Goal: Check status: Check status

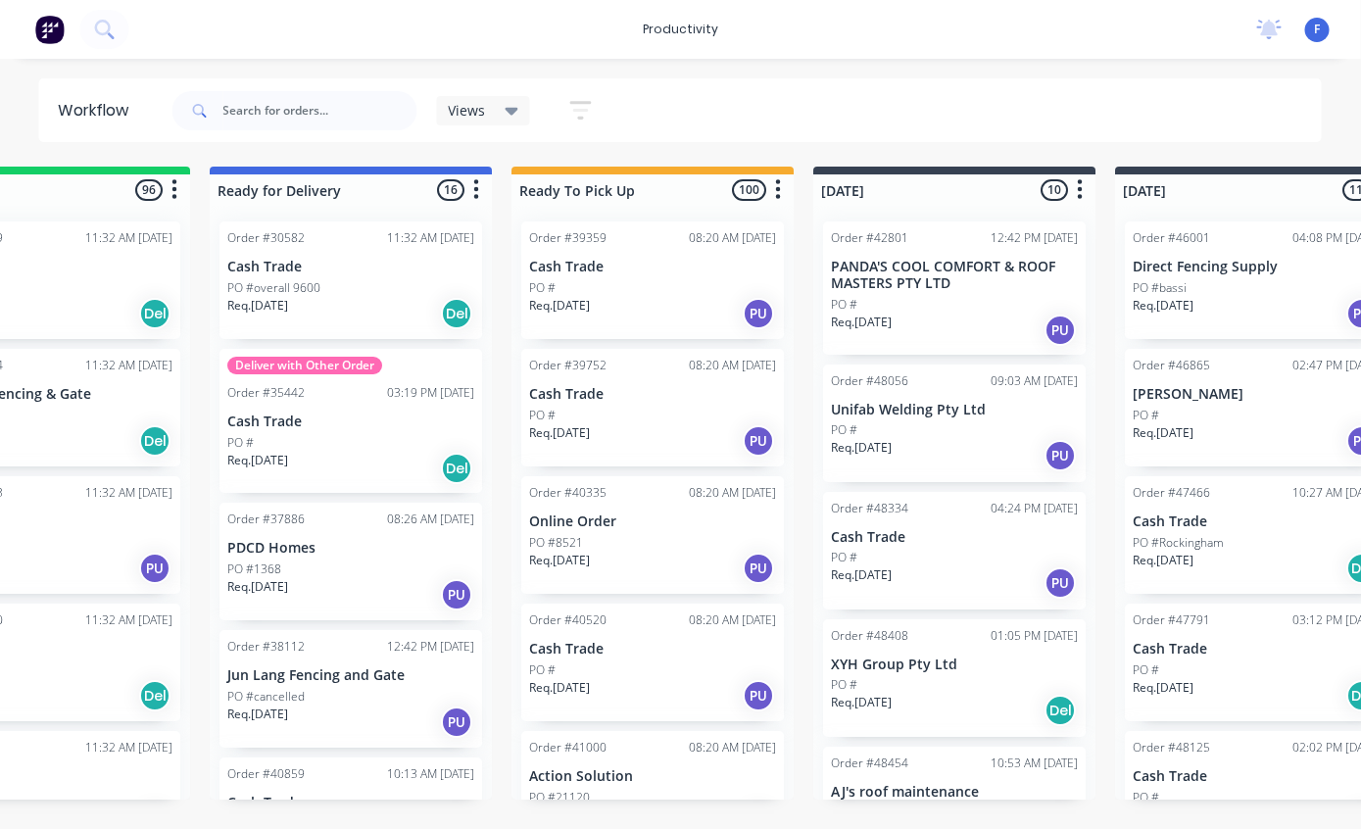
scroll to position [0, 136]
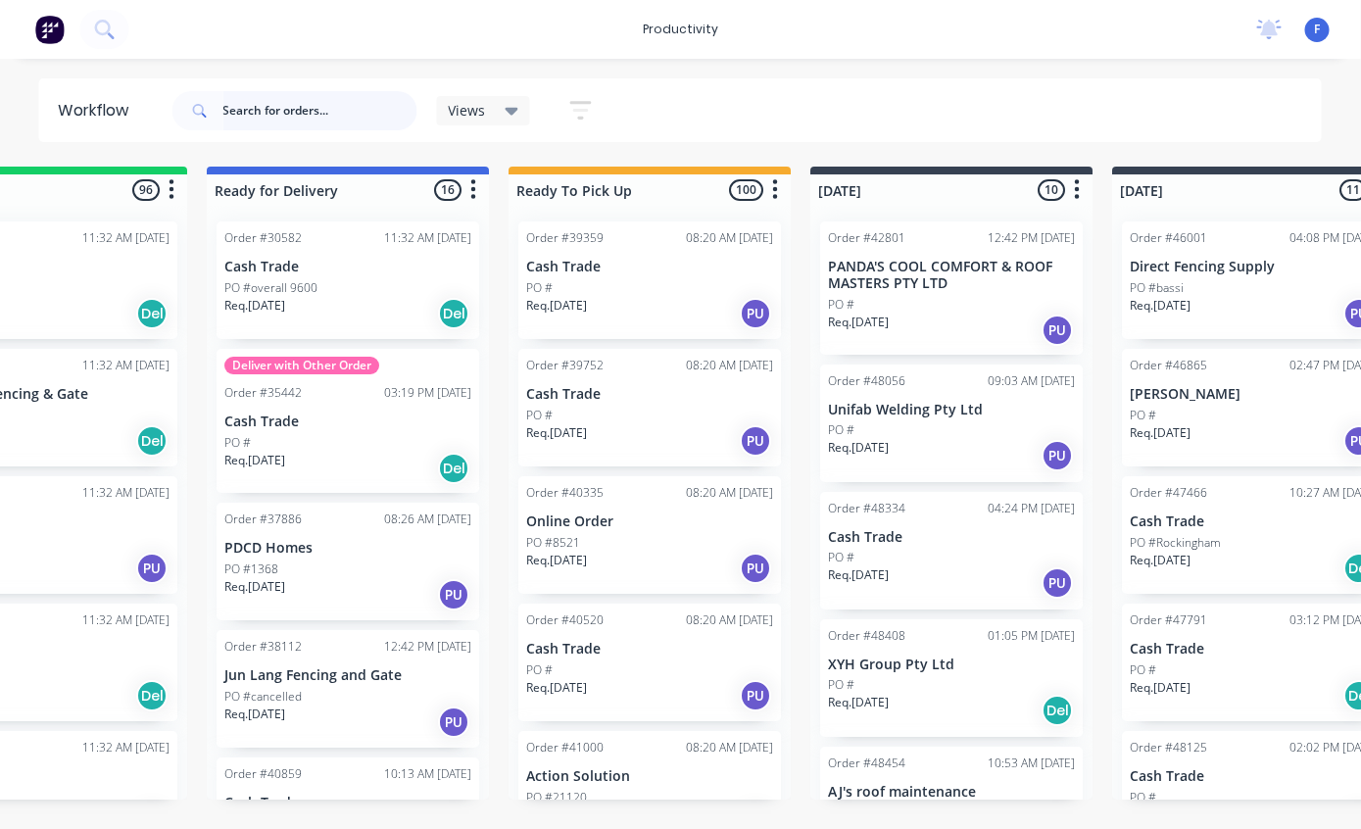
click at [285, 116] on input "text" at bounding box center [320, 110] width 194 height 39
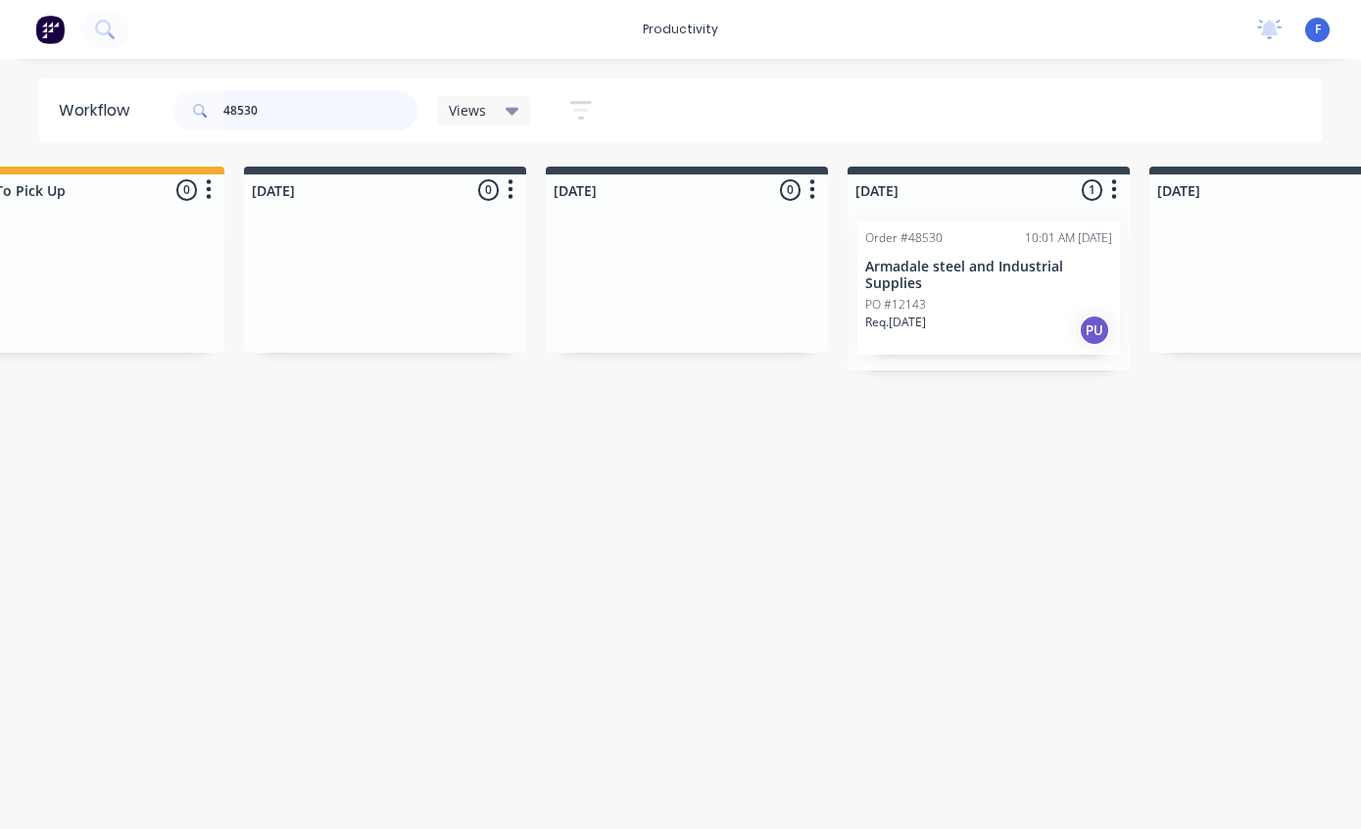
scroll to position [0, 713]
click at [1010, 267] on p "Armadale steel and Industrial Supplies" at bounding box center [978, 275] width 247 height 33
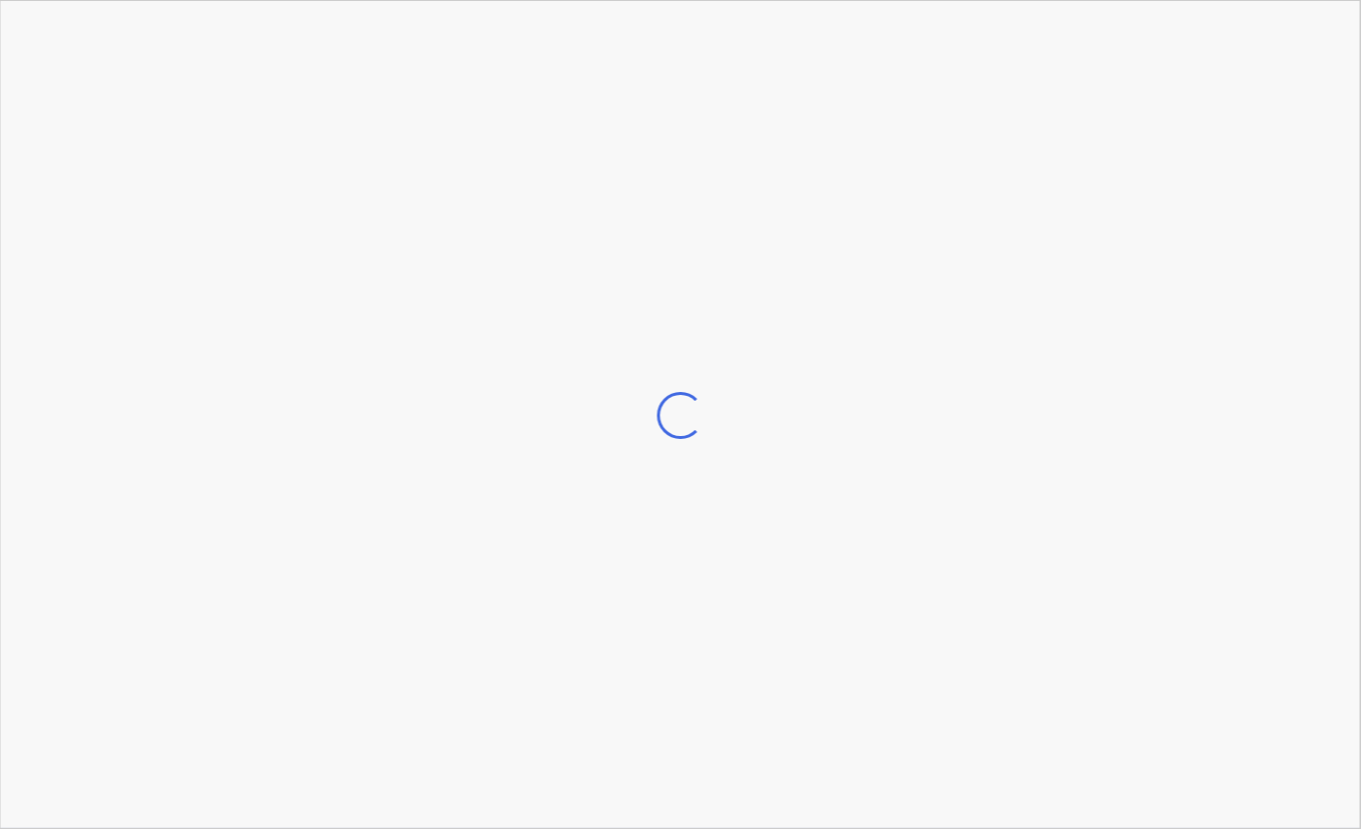
scroll to position [0, 714]
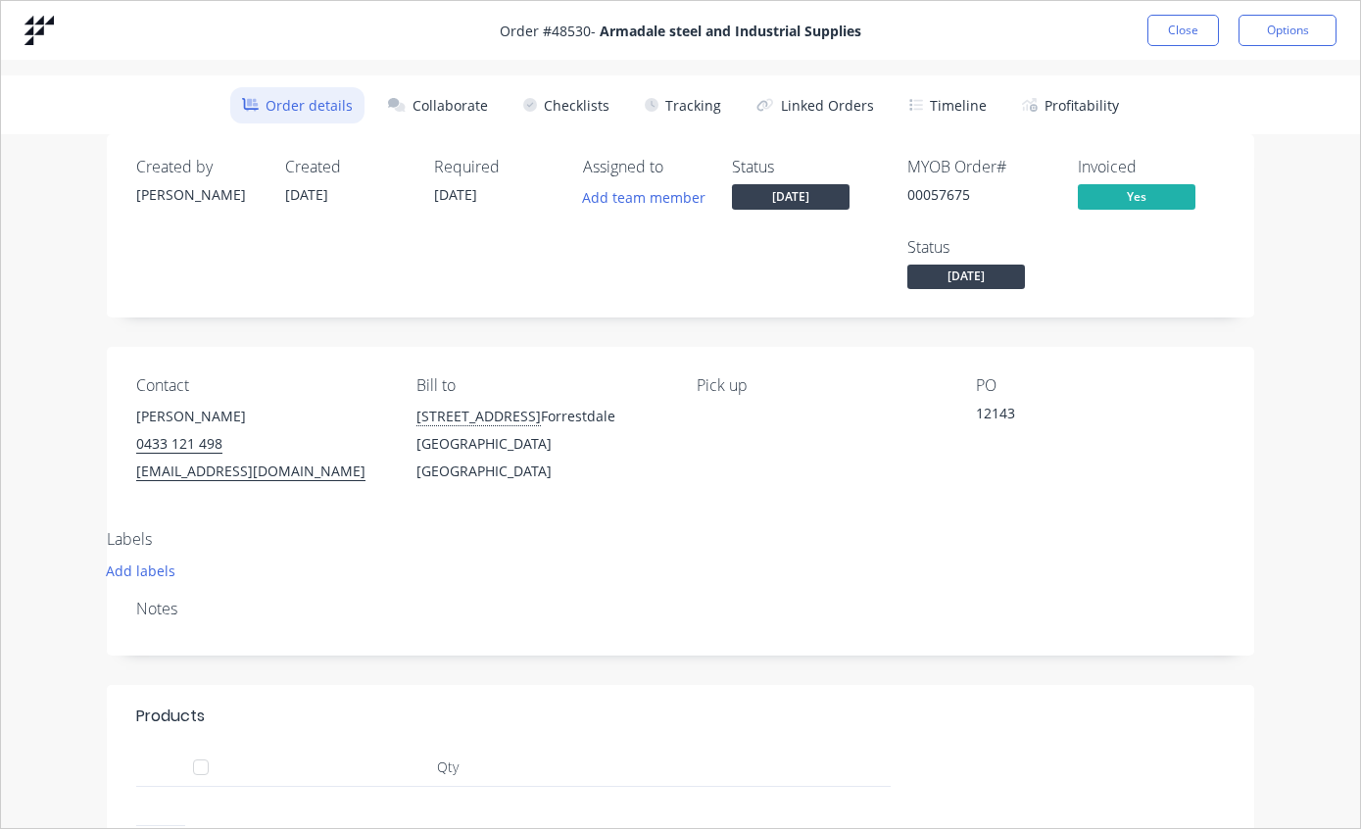
click at [702, 97] on button "Tracking" at bounding box center [683, 105] width 100 height 36
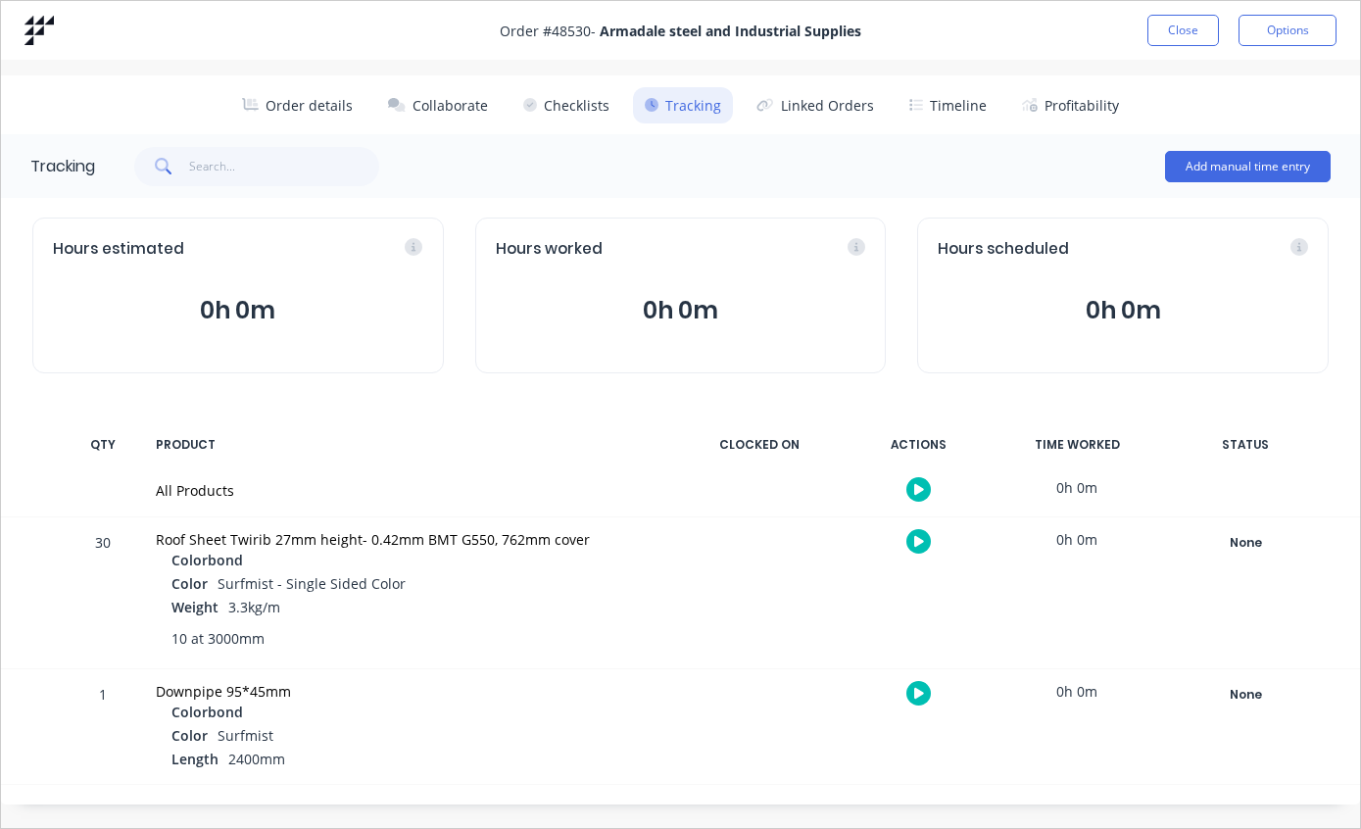
click at [1236, 531] on div "None" at bounding box center [1245, 542] width 141 height 25
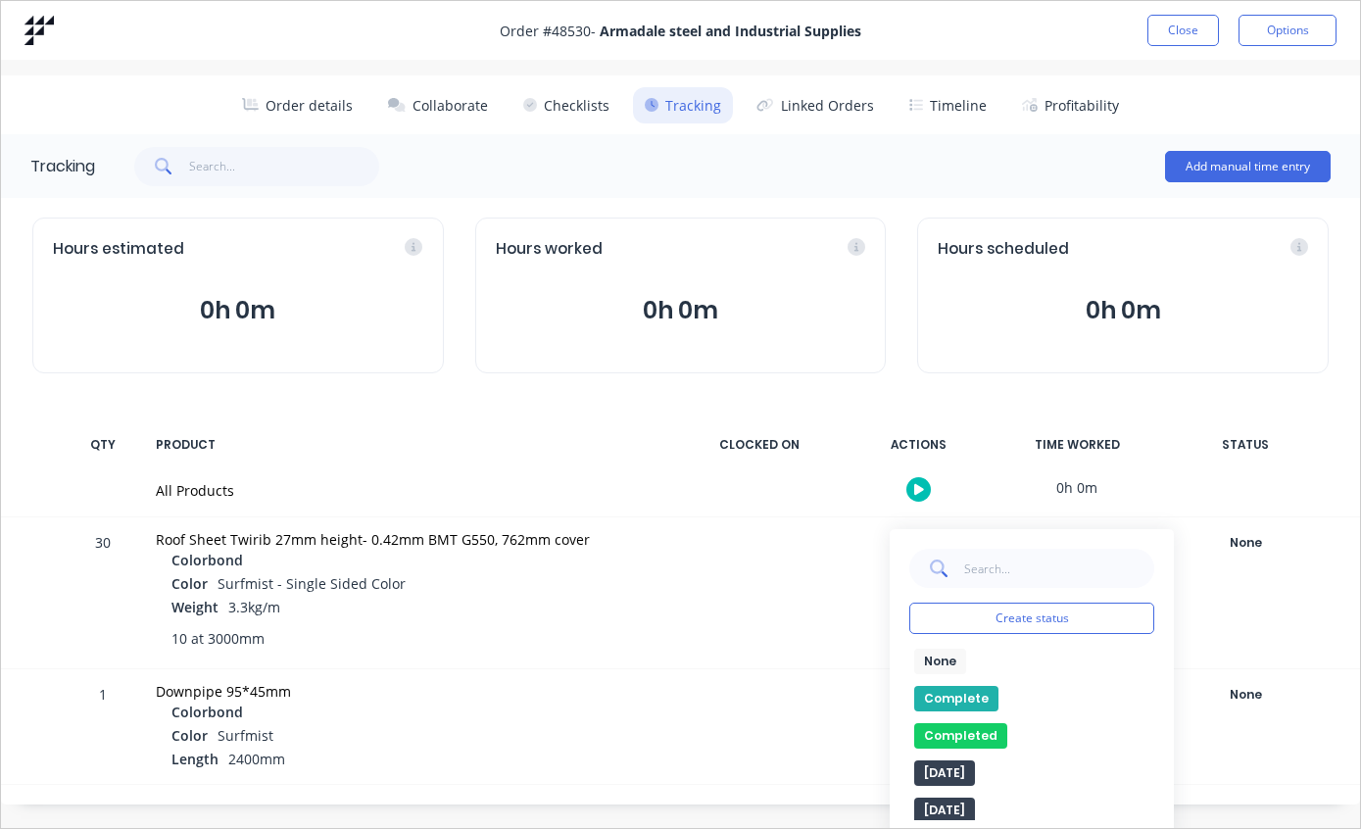
click at [957, 691] on button "Complete" at bounding box center [956, 698] width 84 height 25
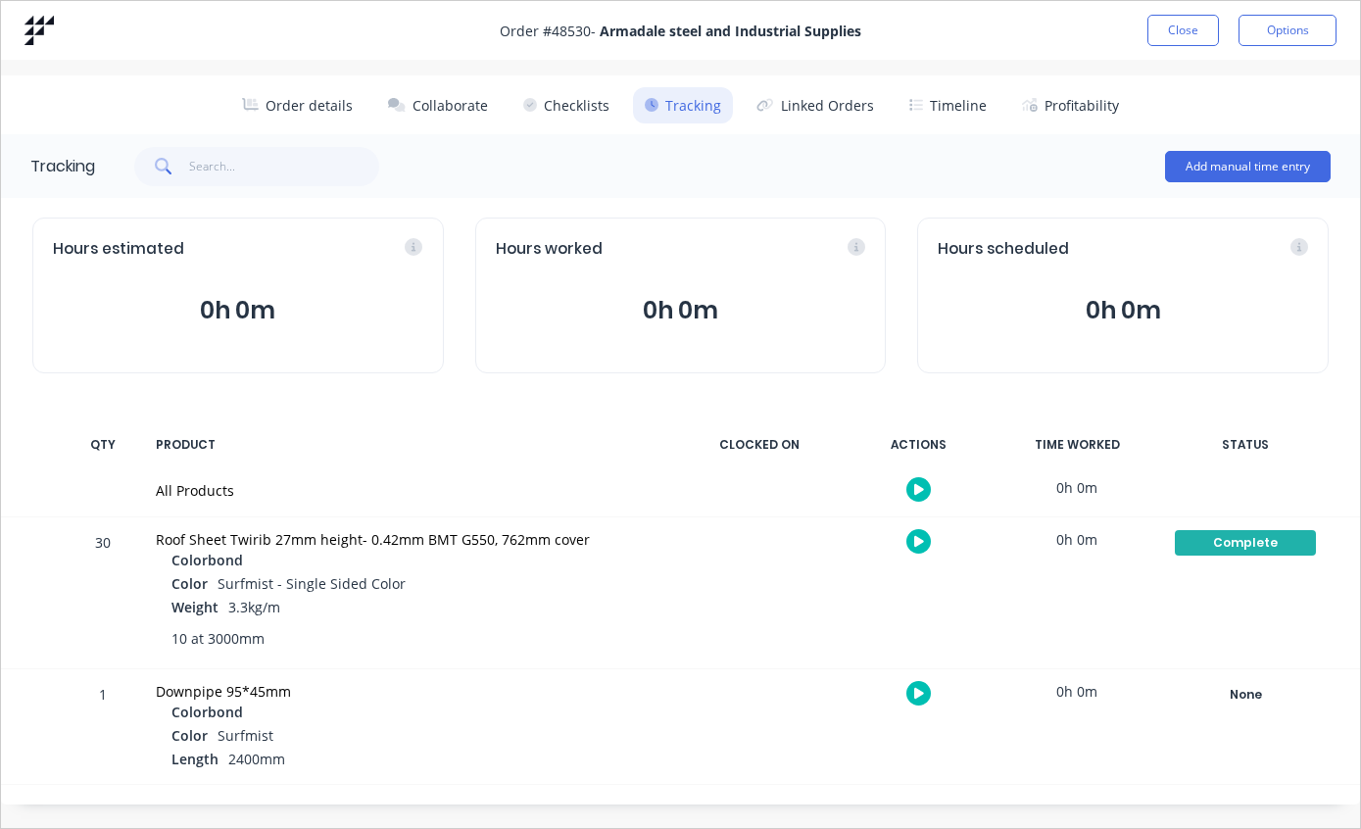
click at [1172, 27] on button "Close" at bounding box center [1183, 30] width 72 height 31
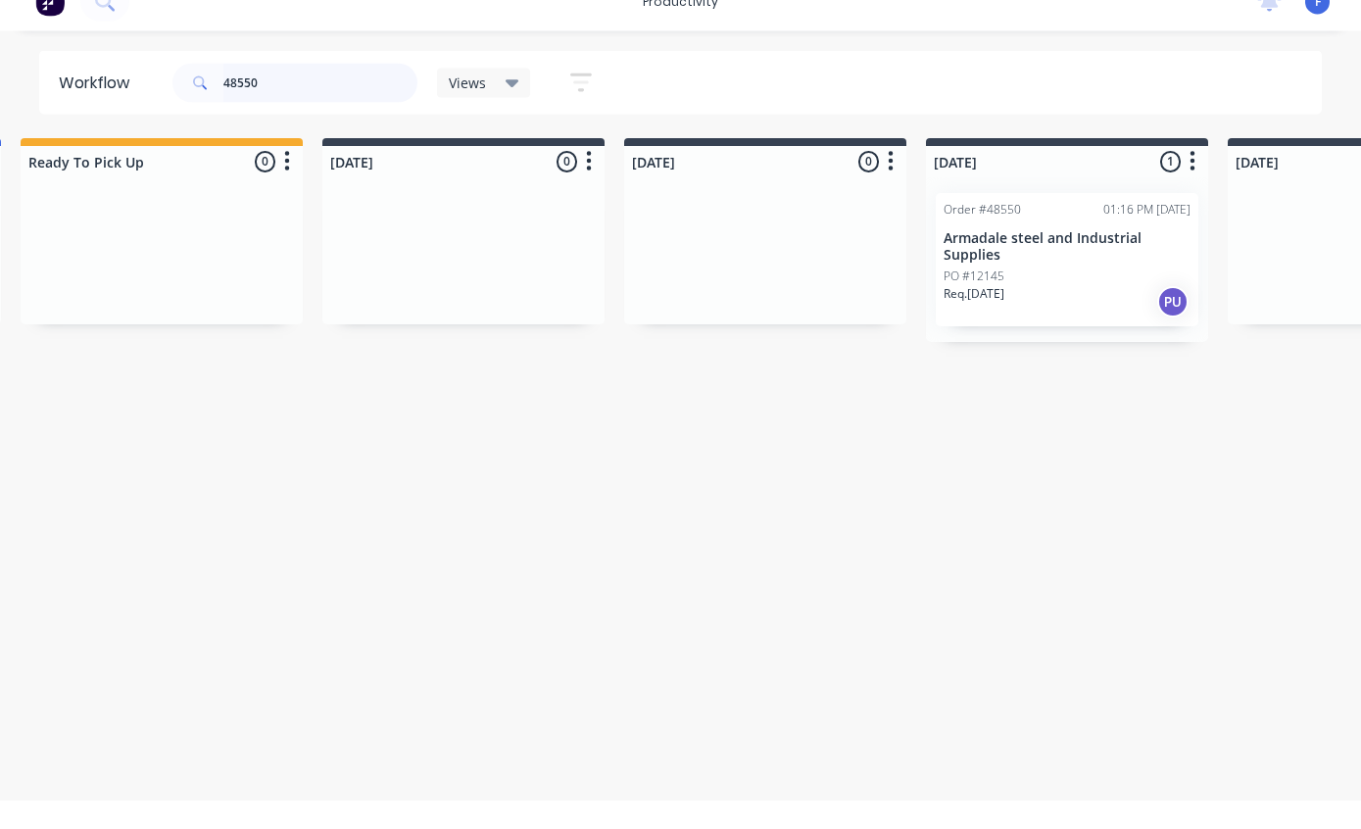
scroll to position [0, 636]
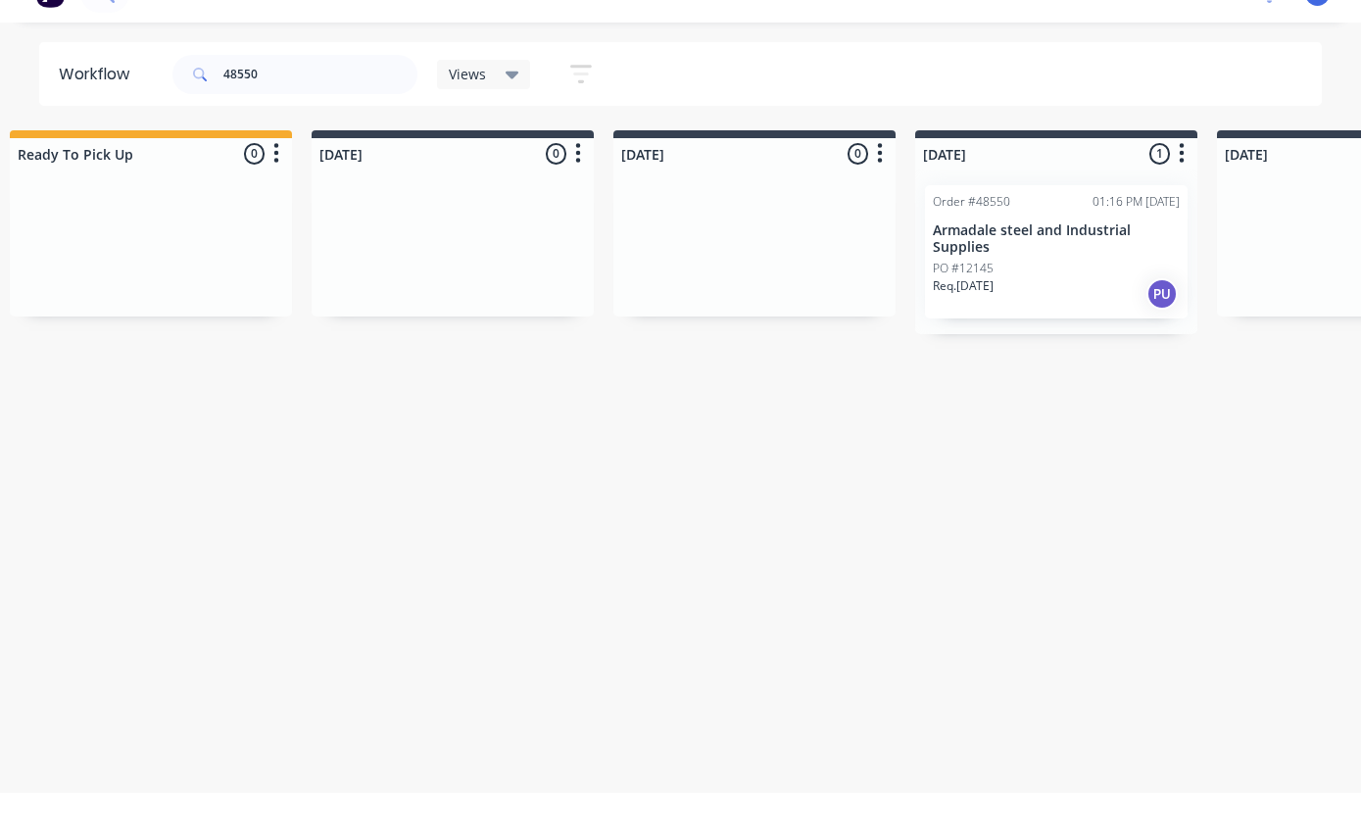
click at [1034, 259] on p "Armadale steel and Industrial Supplies" at bounding box center [1056, 275] width 247 height 33
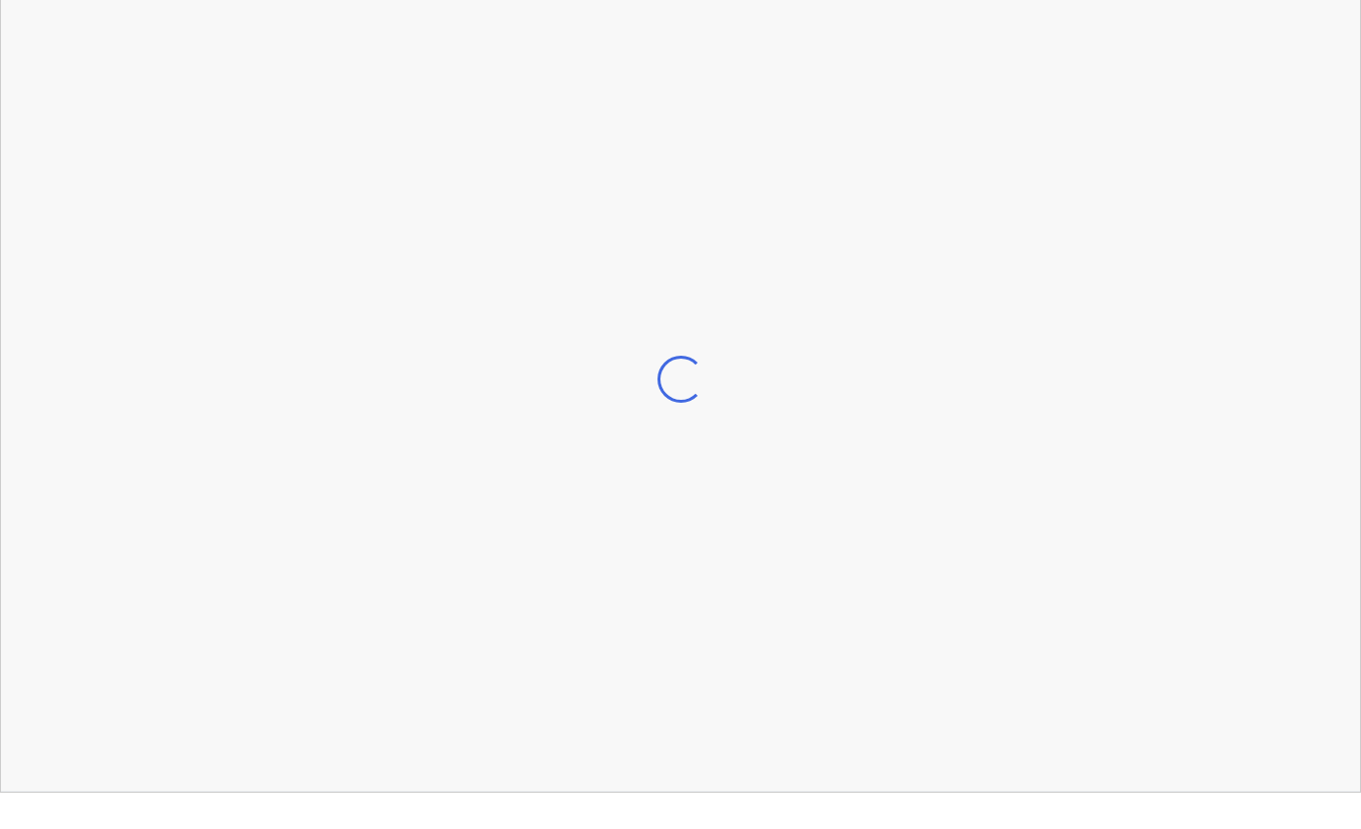
scroll to position [36, 636]
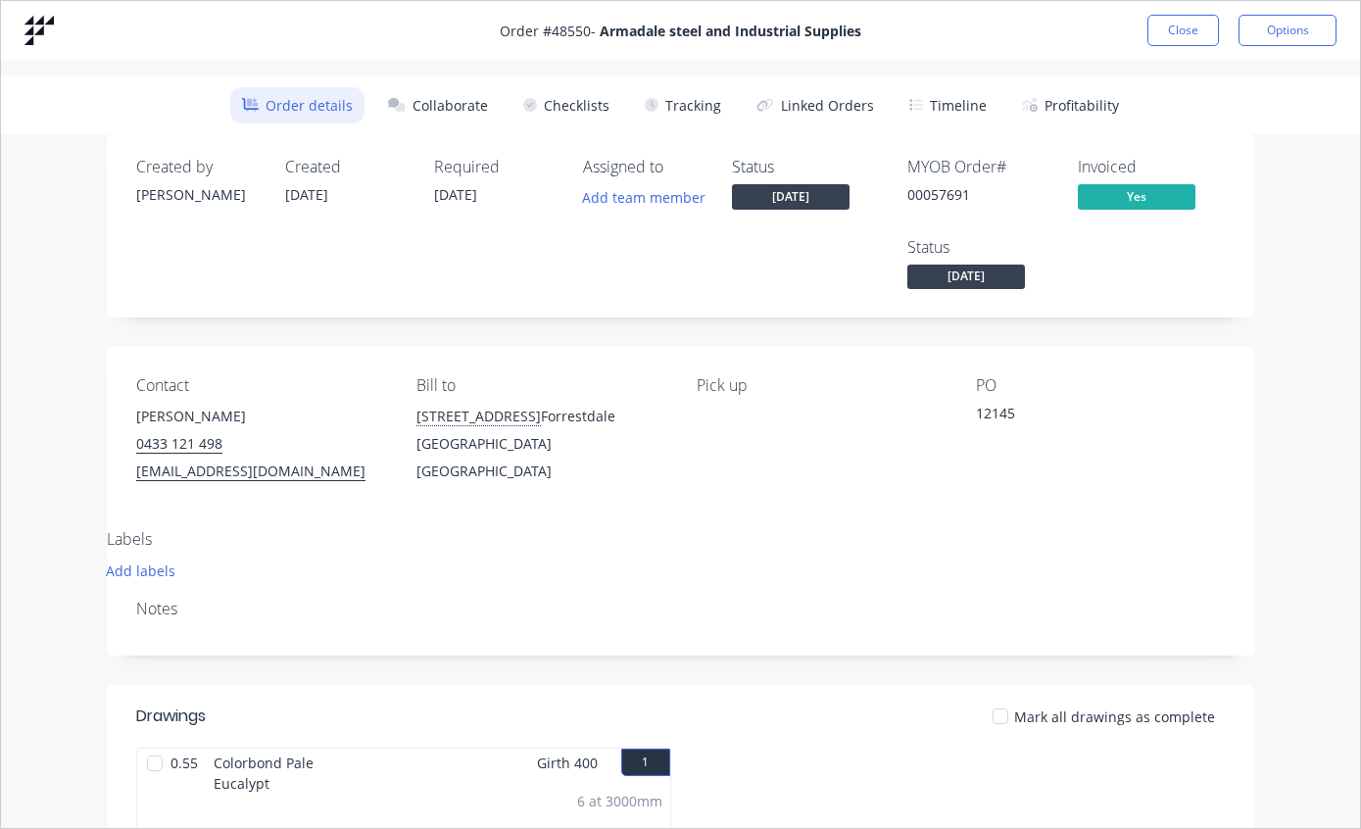
click at [683, 108] on button "Tracking" at bounding box center [683, 105] width 100 height 36
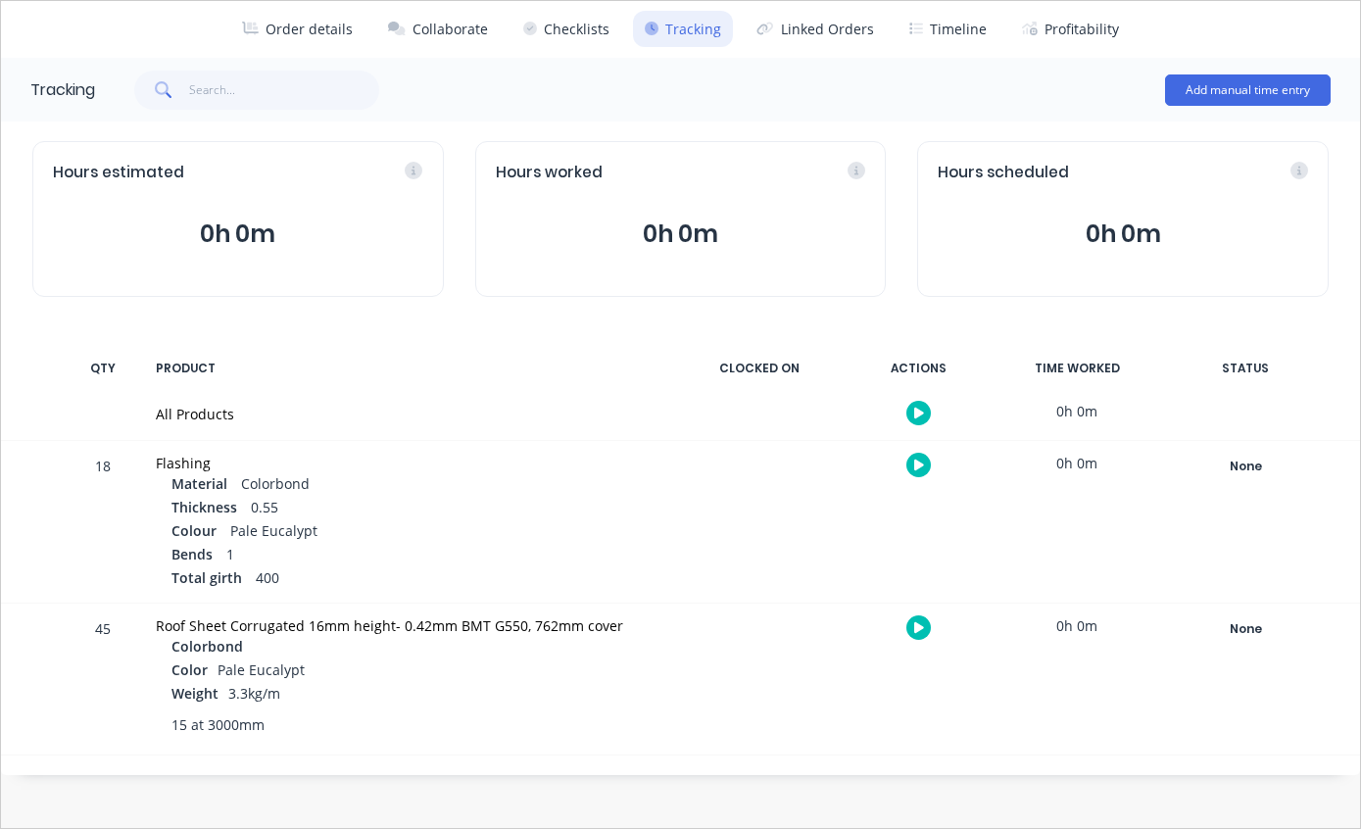
scroll to position [76, 0]
click at [1239, 621] on div "None" at bounding box center [1245, 628] width 141 height 25
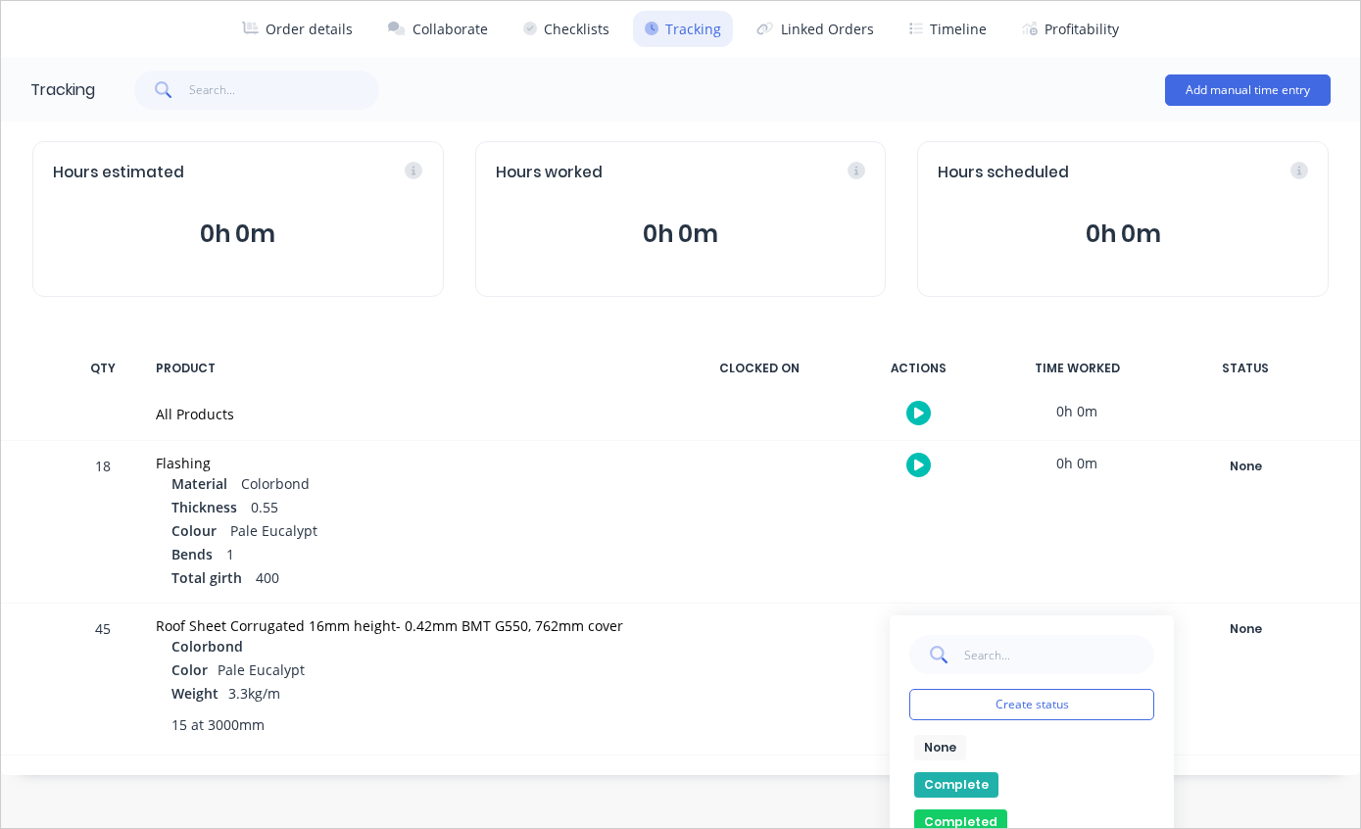
click at [961, 772] on button "Complete" at bounding box center [956, 784] width 84 height 25
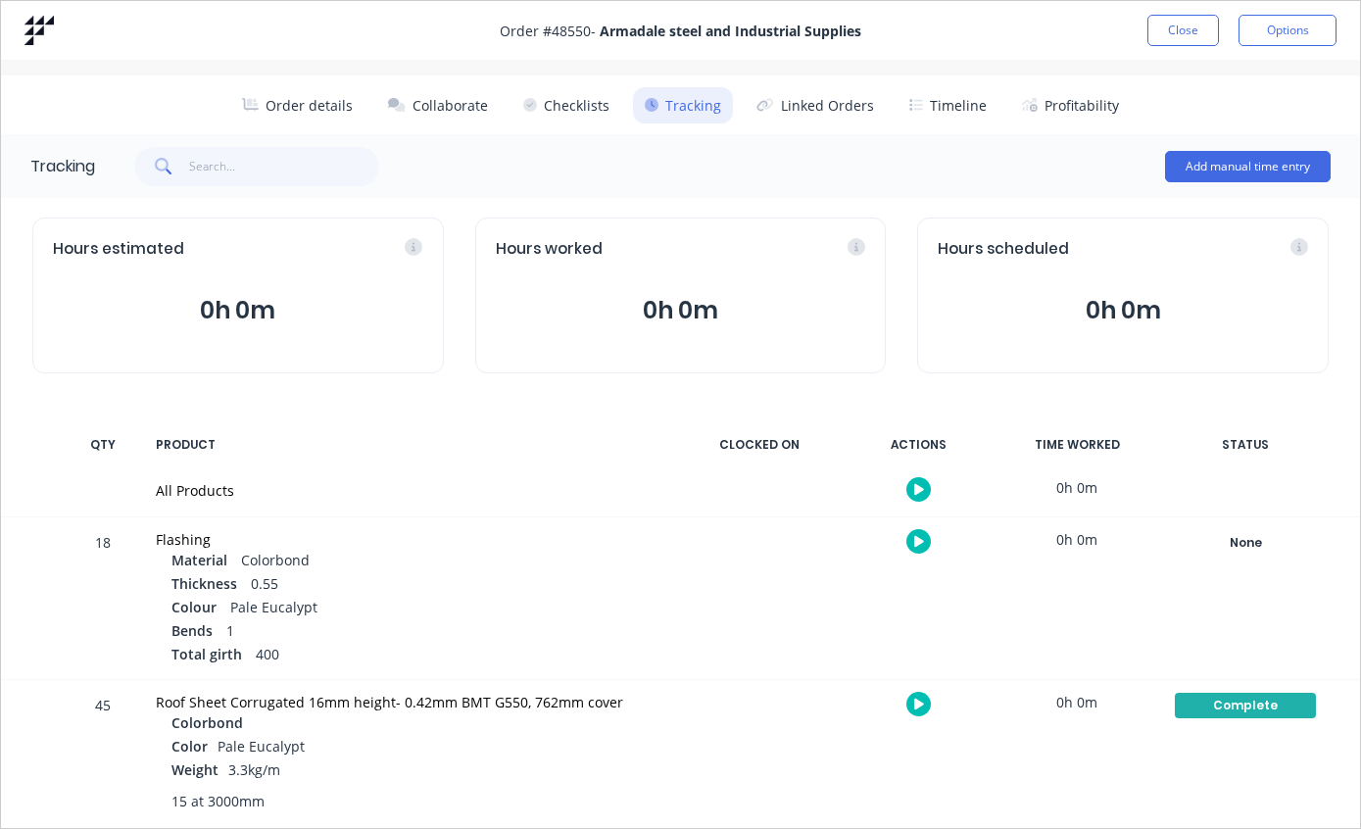
scroll to position [0, 0]
click at [1174, 19] on button "Close" at bounding box center [1183, 30] width 72 height 31
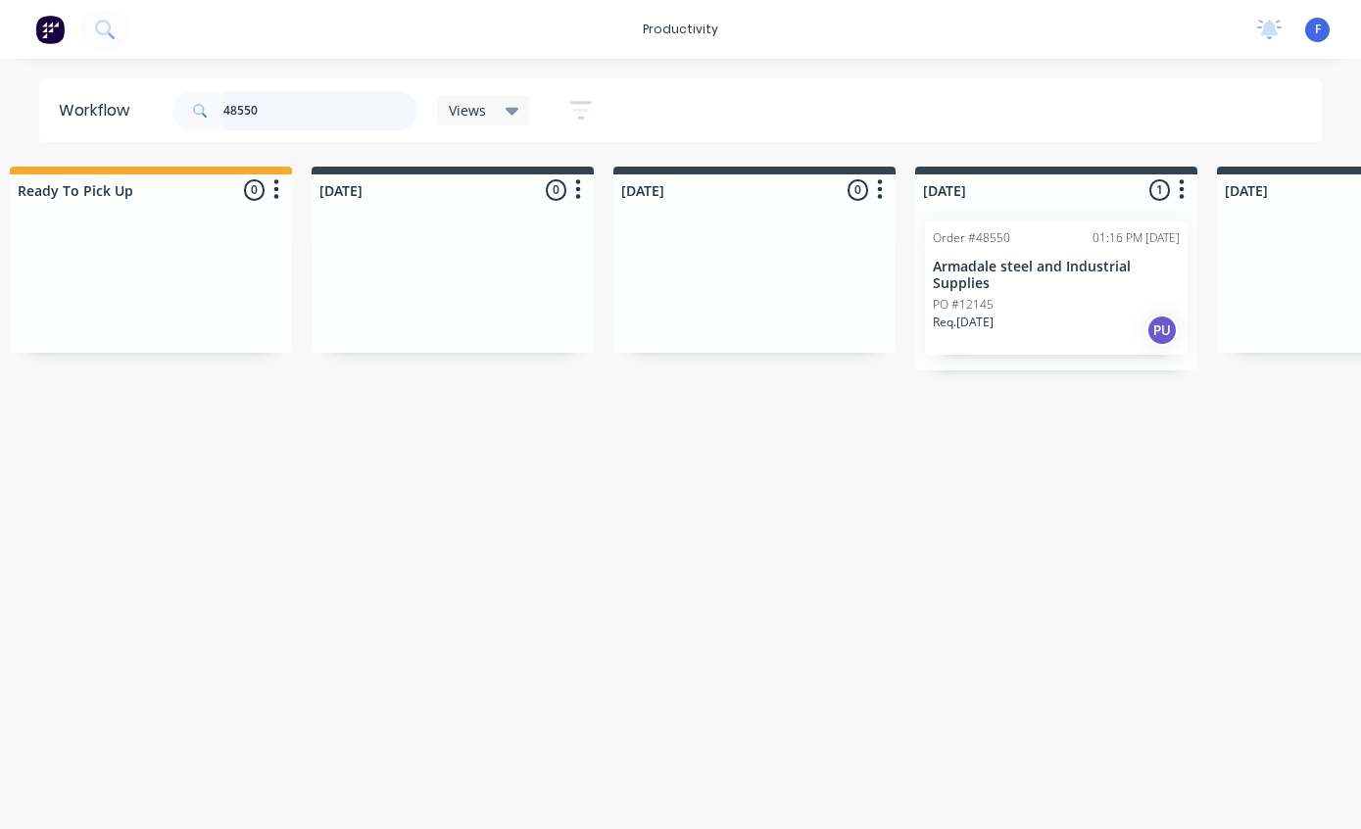
click at [311, 120] on input "48550" at bounding box center [320, 110] width 194 height 39
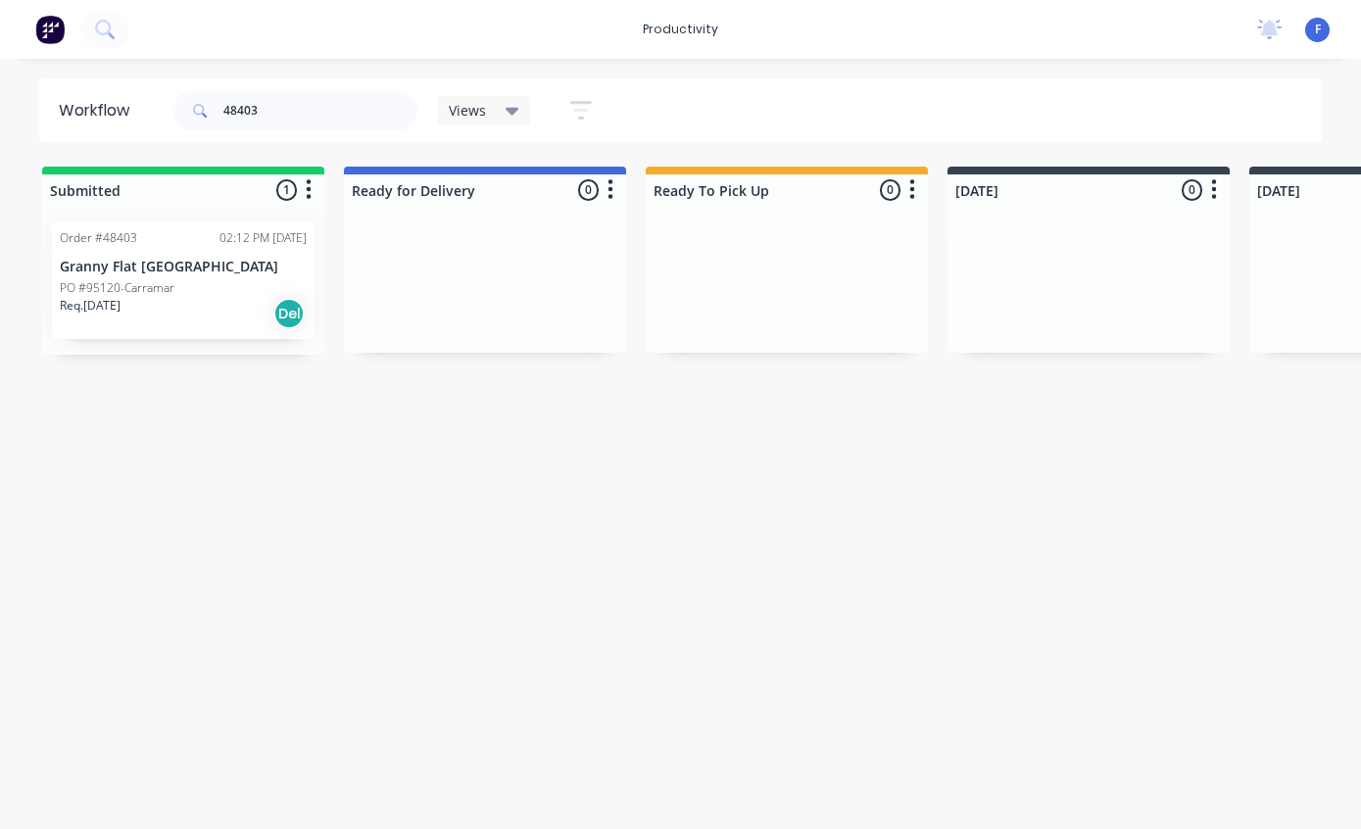
click at [149, 279] on p "PO #95120-Carramar" at bounding box center [117, 288] width 115 height 18
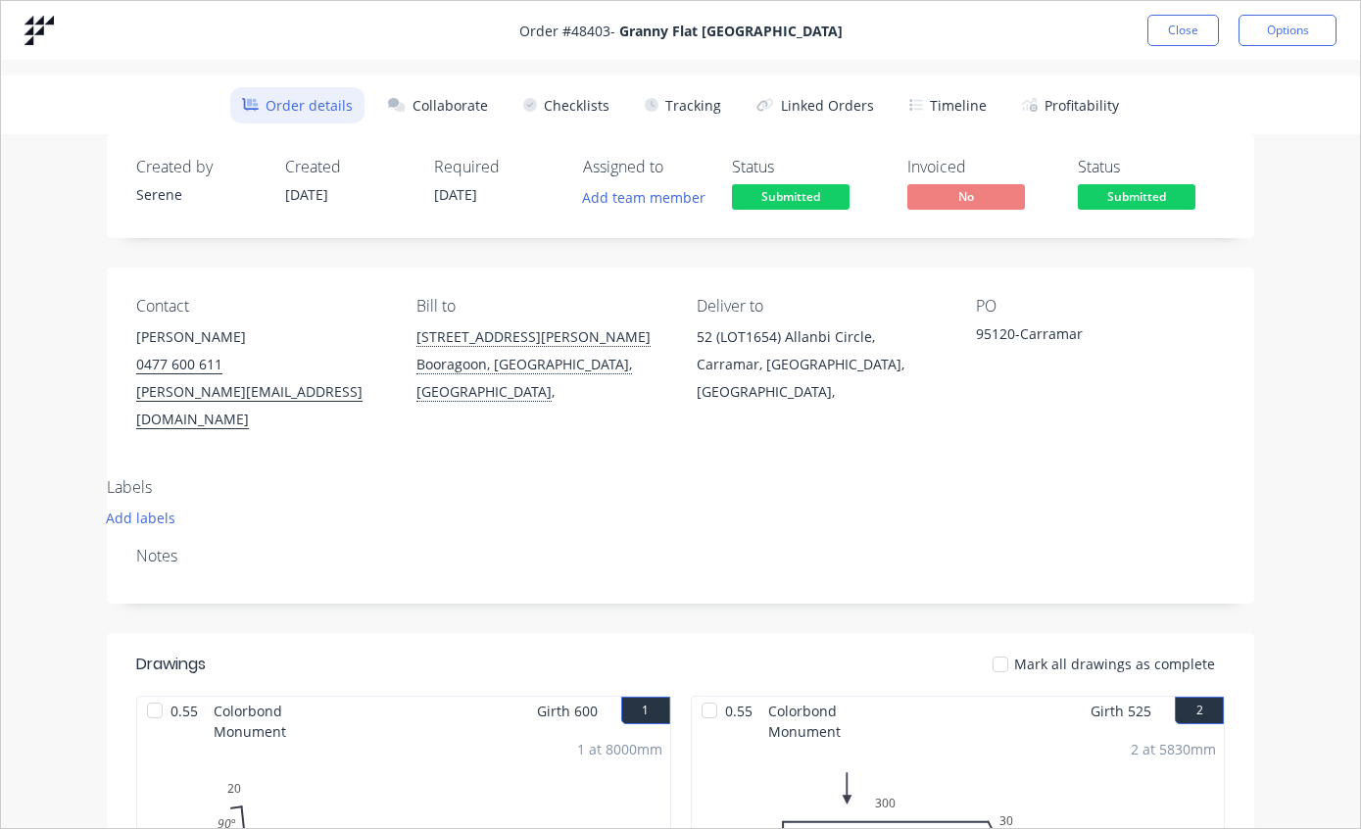
click at [681, 97] on button "Tracking" at bounding box center [683, 105] width 100 height 36
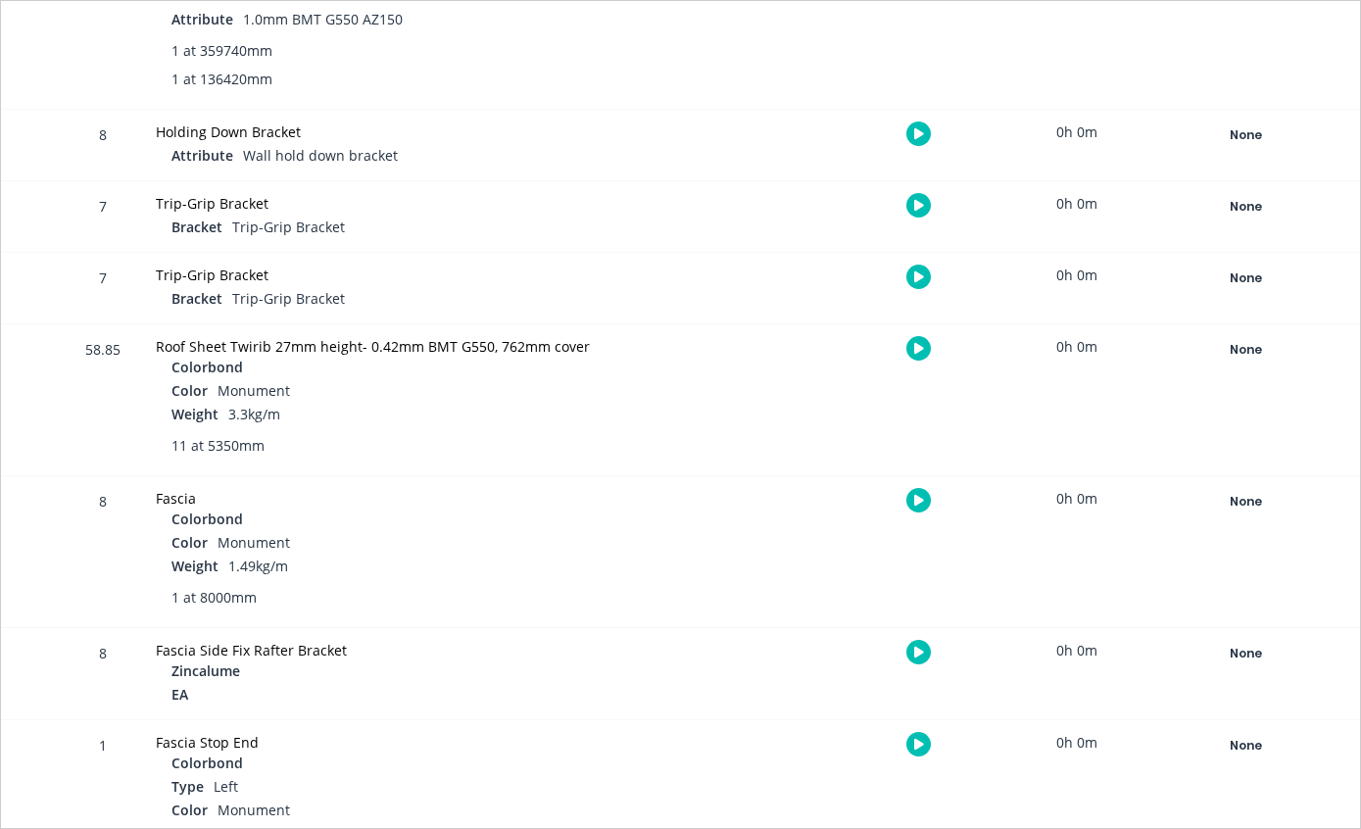
scroll to position [894, 0]
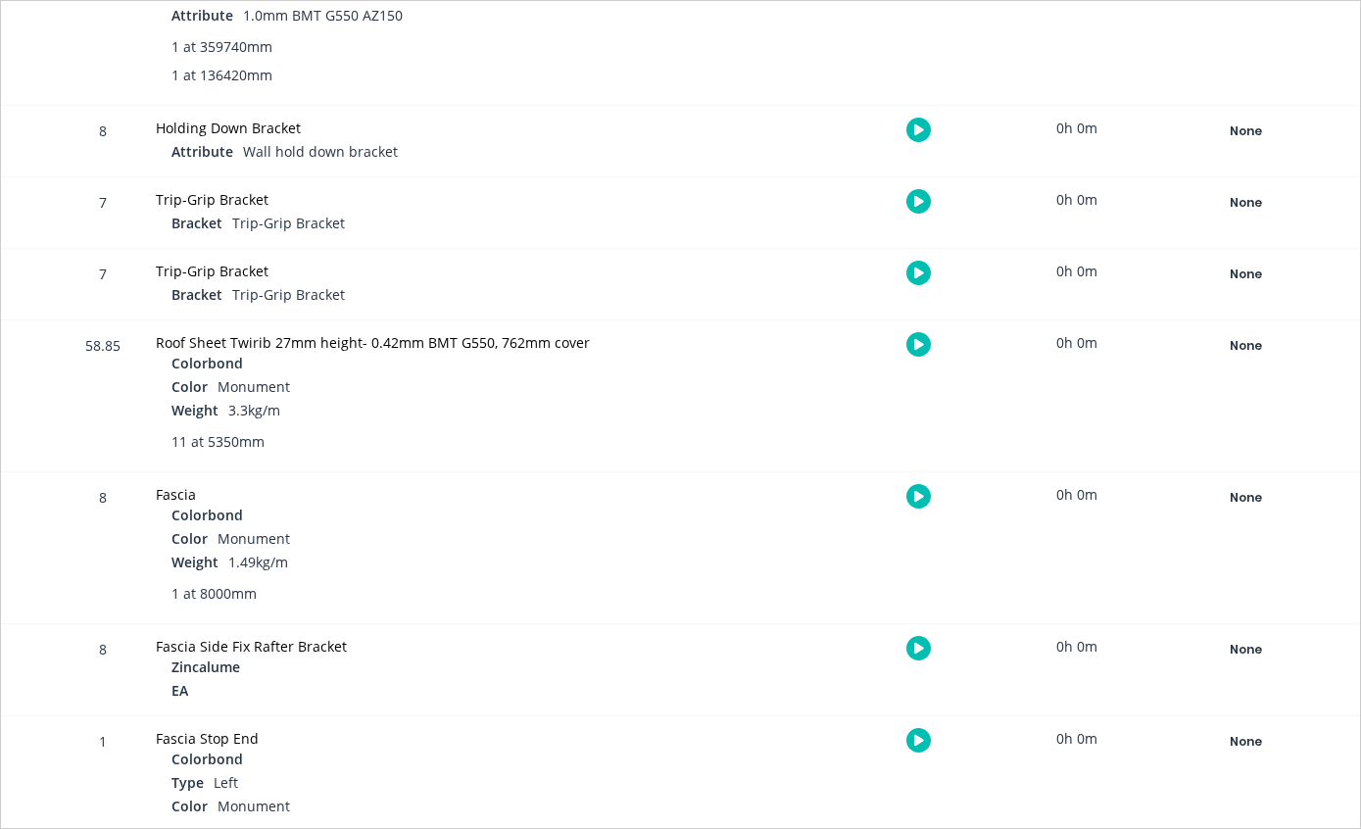
click at [1242, 341] on div "None" at bounding box center [1245, 345] width 141 height 25
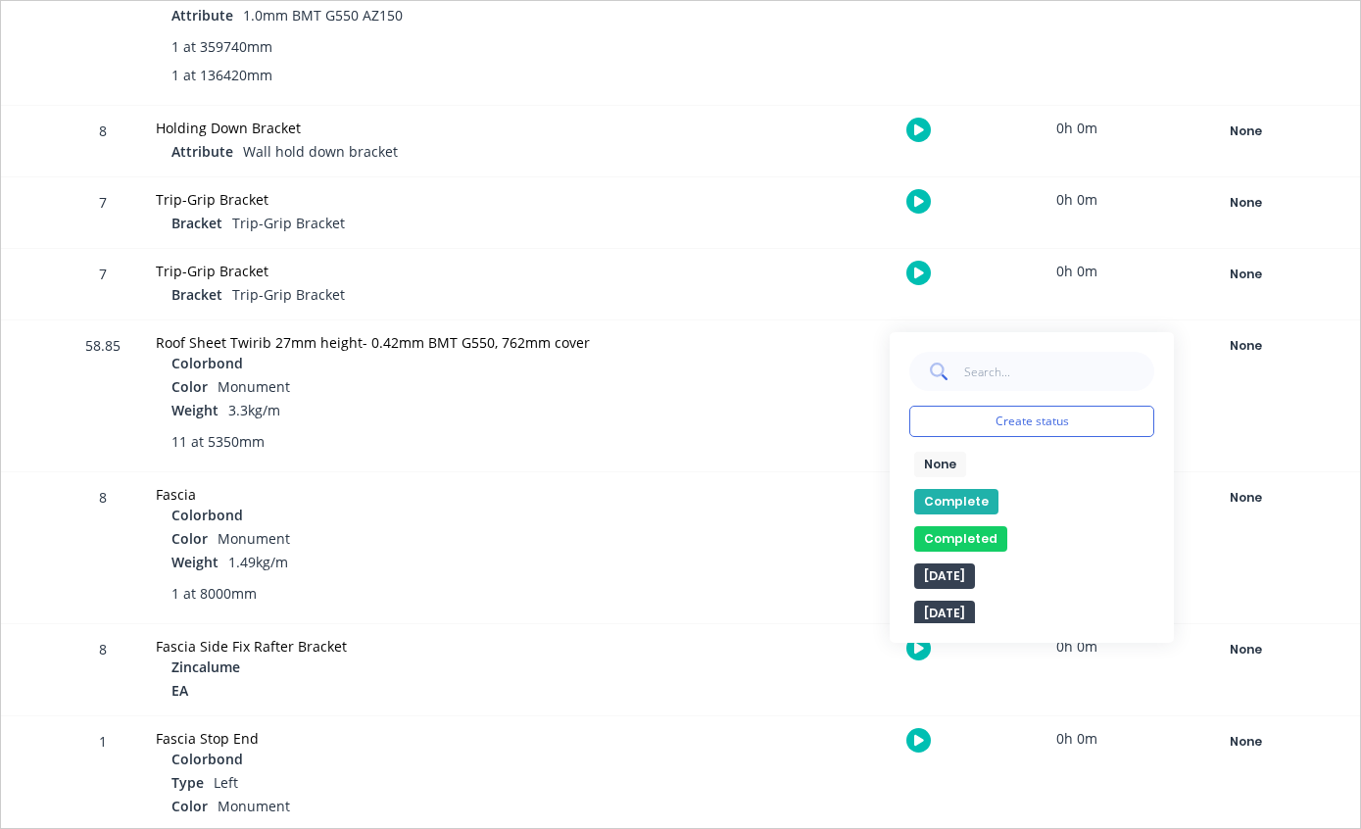
click at [955, 498] on button "Complete" at bounding box center [956, 501] width 84 height 25
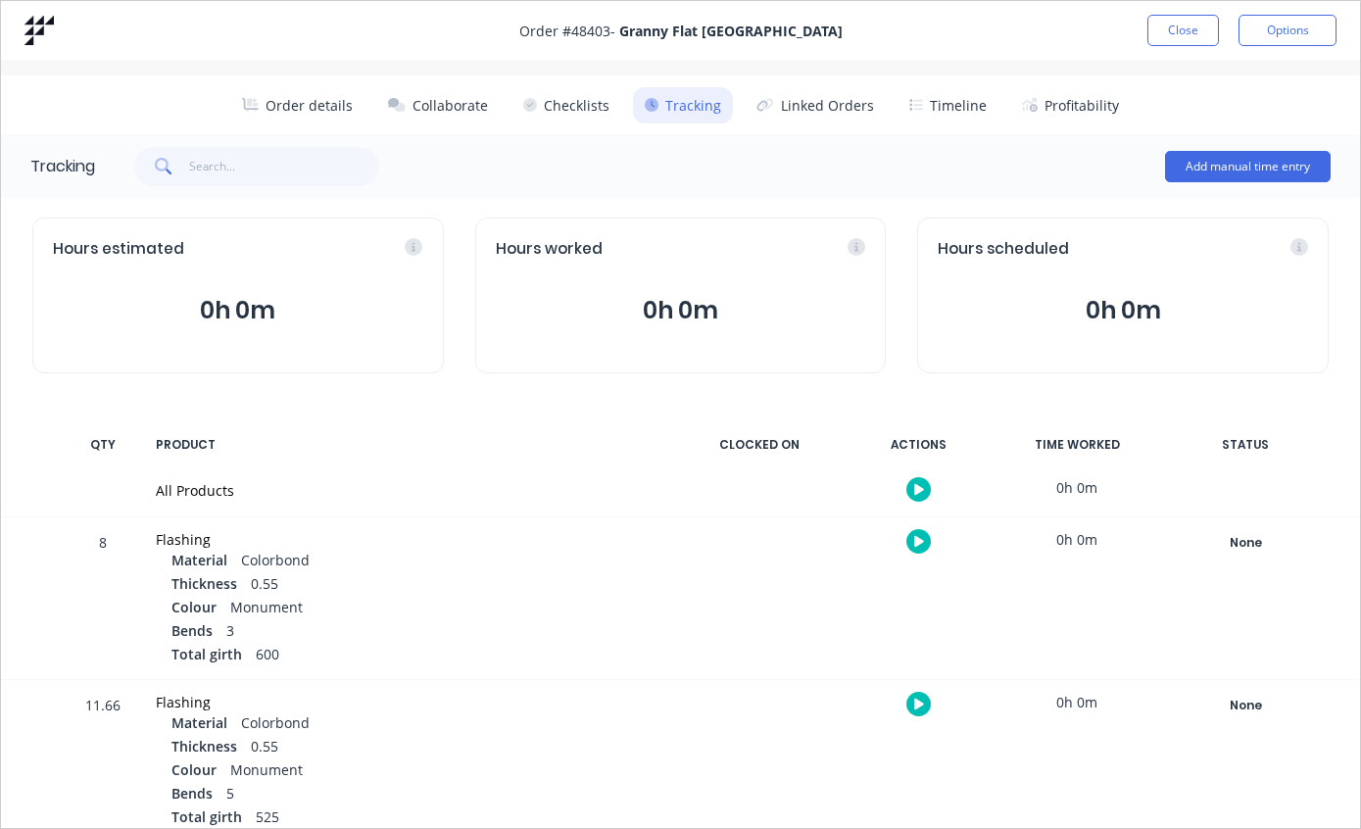
scroll to position [0, 0]
click at [299, 104] on button "Order details" at bounding box center [297, 105] width 135 height 36
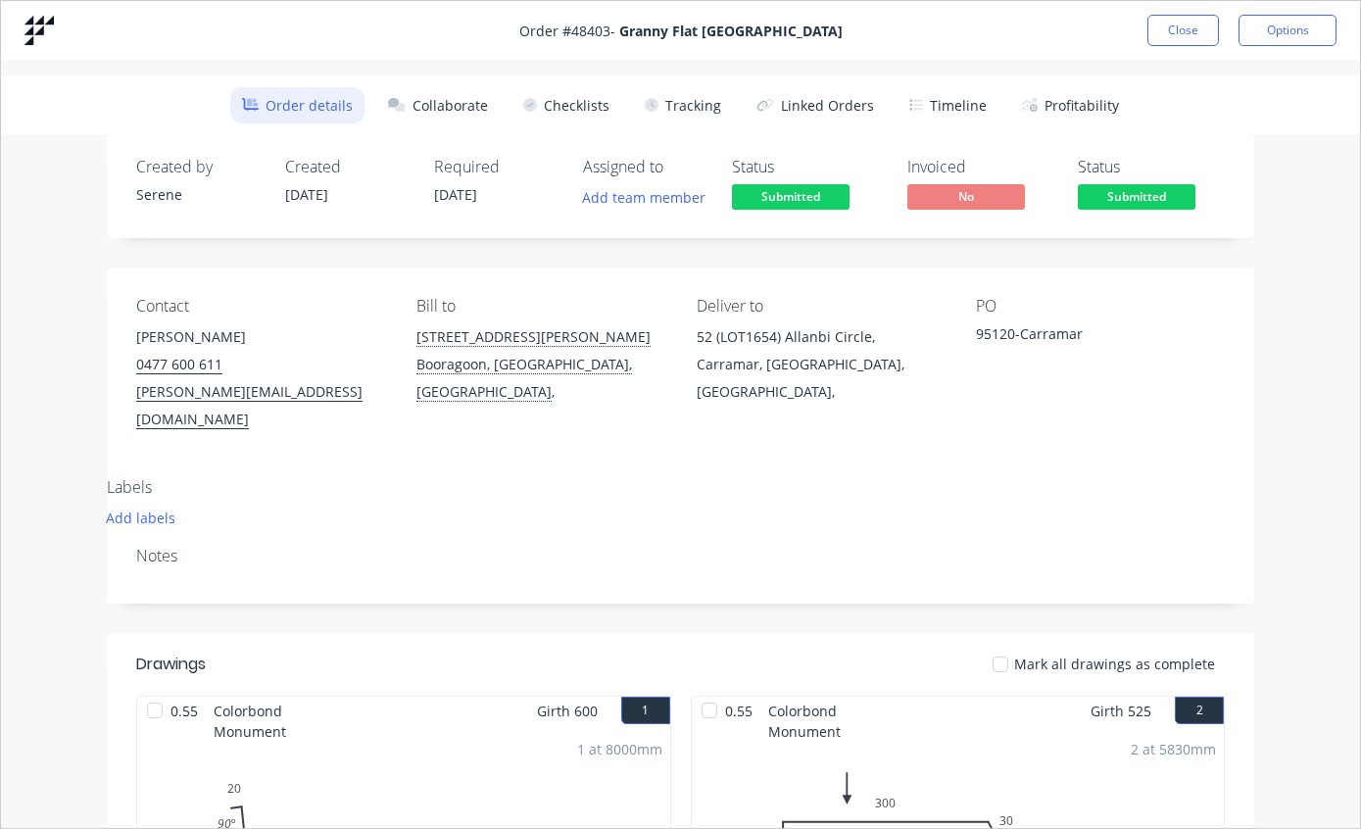
click at [1184, 33] on button "Close" at bounding box center [1183, 30] width 72 height 31
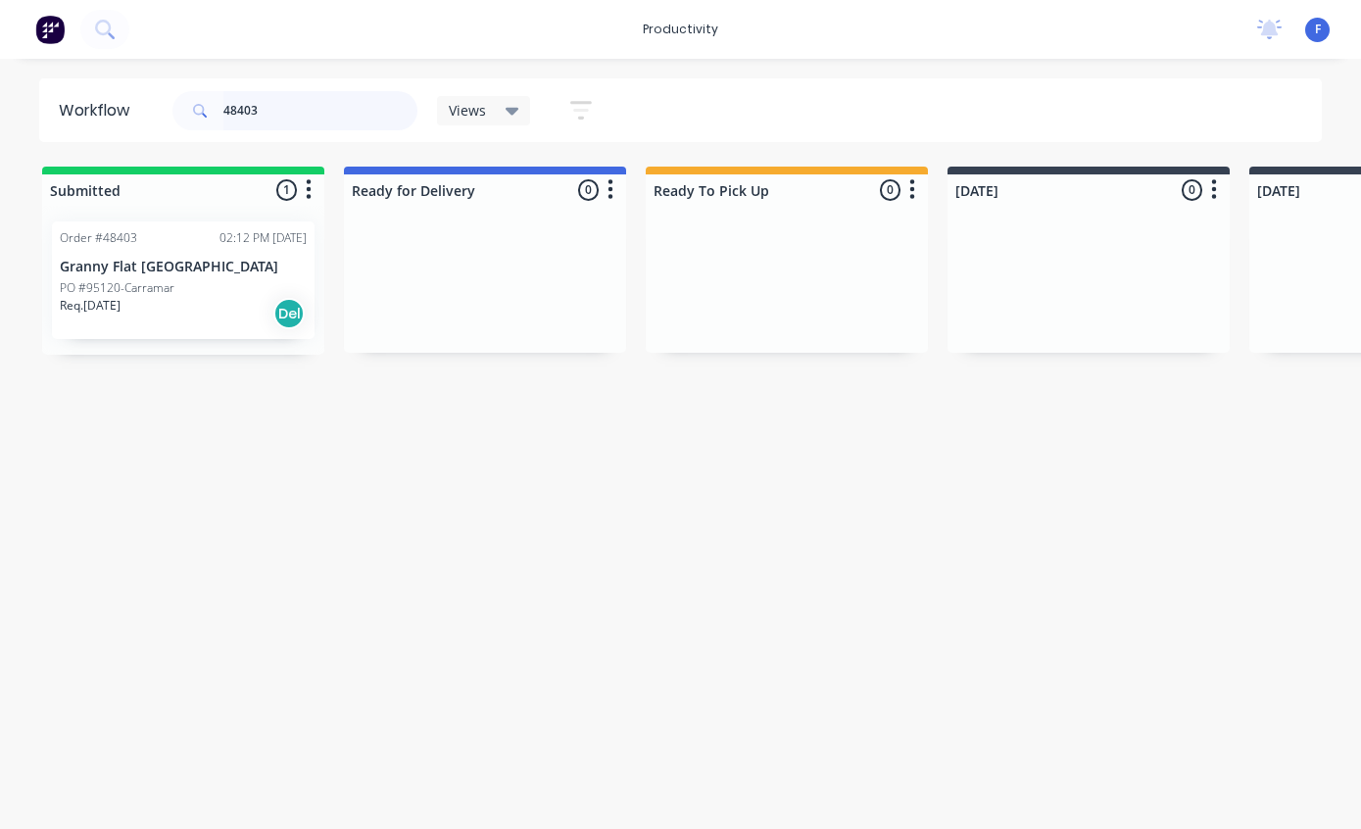
click at [316, 121] on input "48403" at bounding box center [320, 110] width 194 height 39
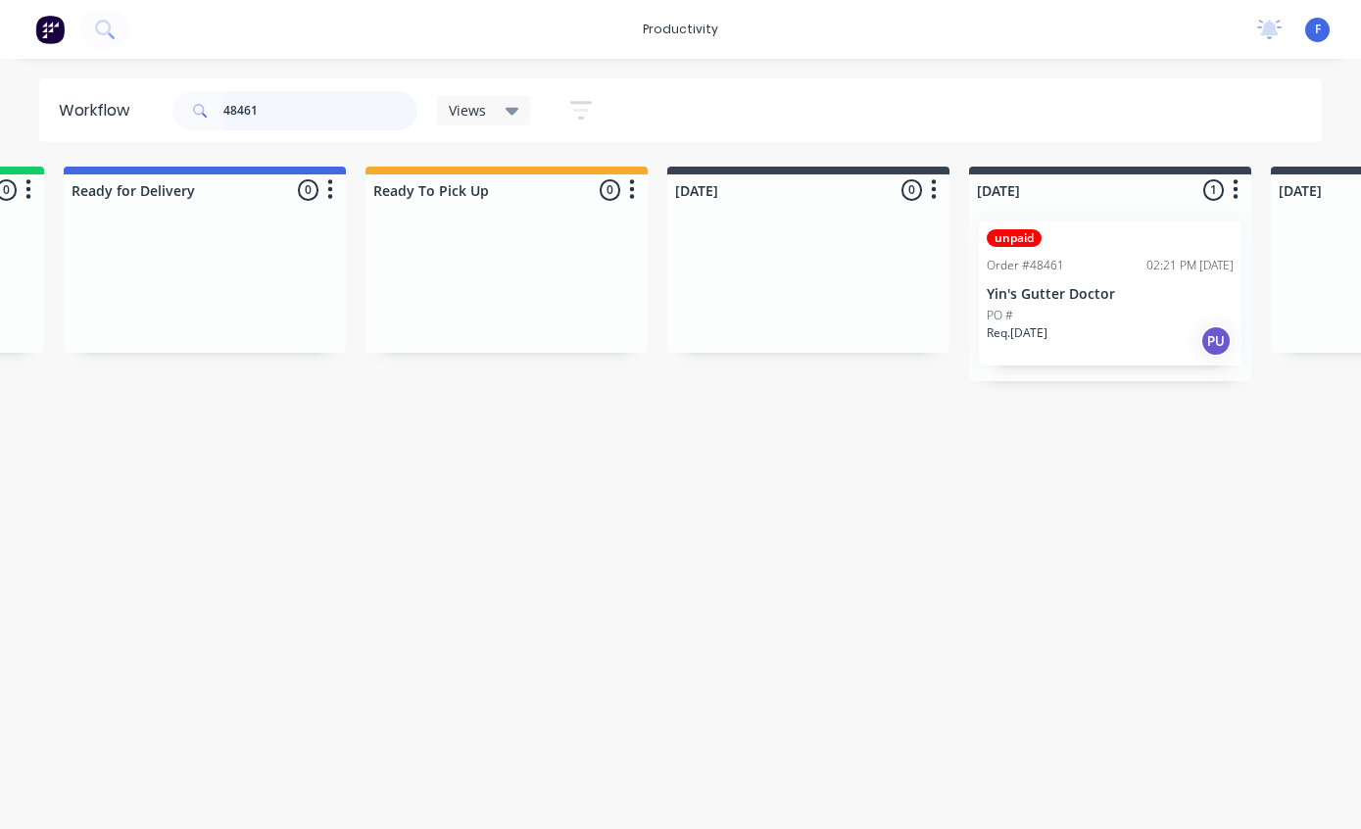
scroll to position [36, 281]
type input "48461"
click at [1091, 286] on p "Yin's Gutter Doctor" at bounding box center [1109, 294] width 247 height 17
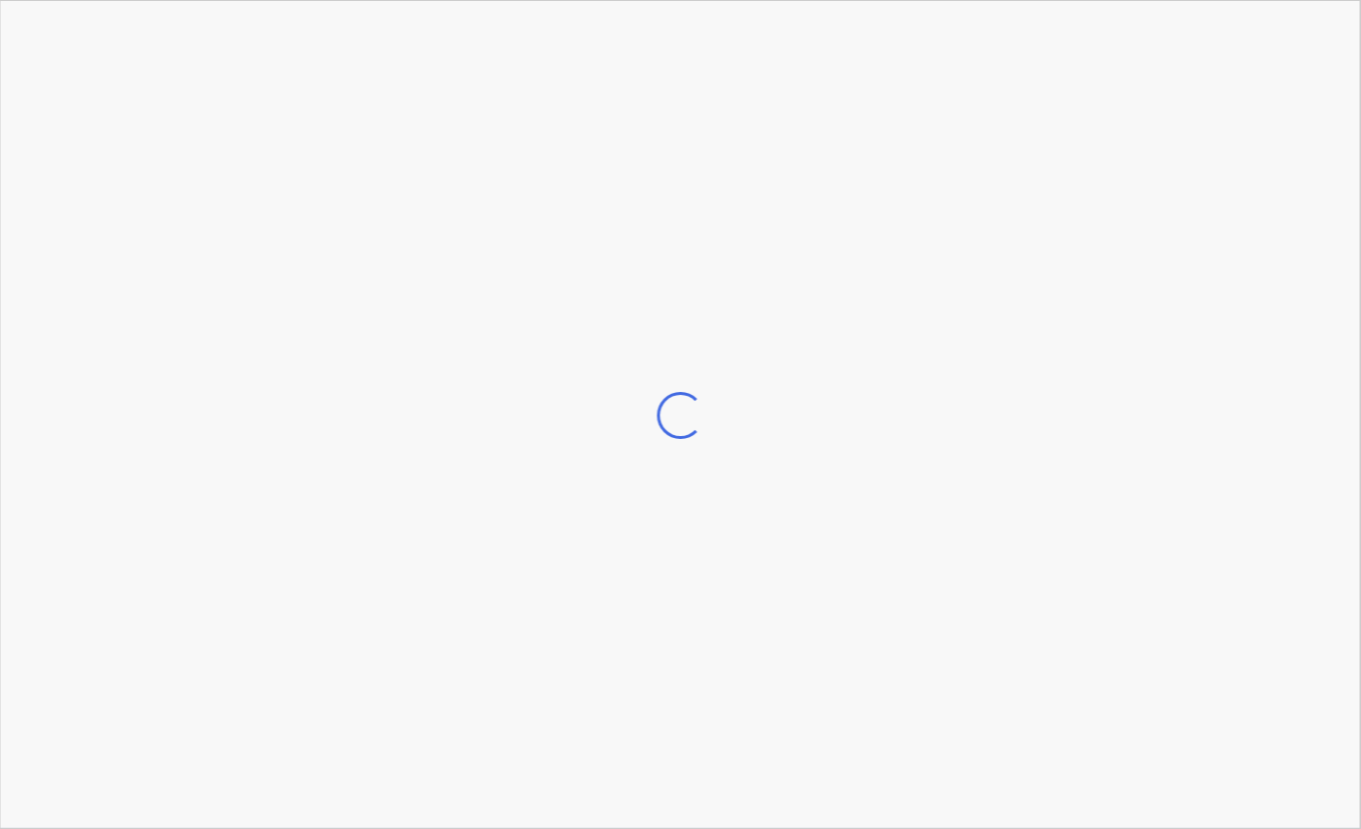
scroll to position [36, 282]
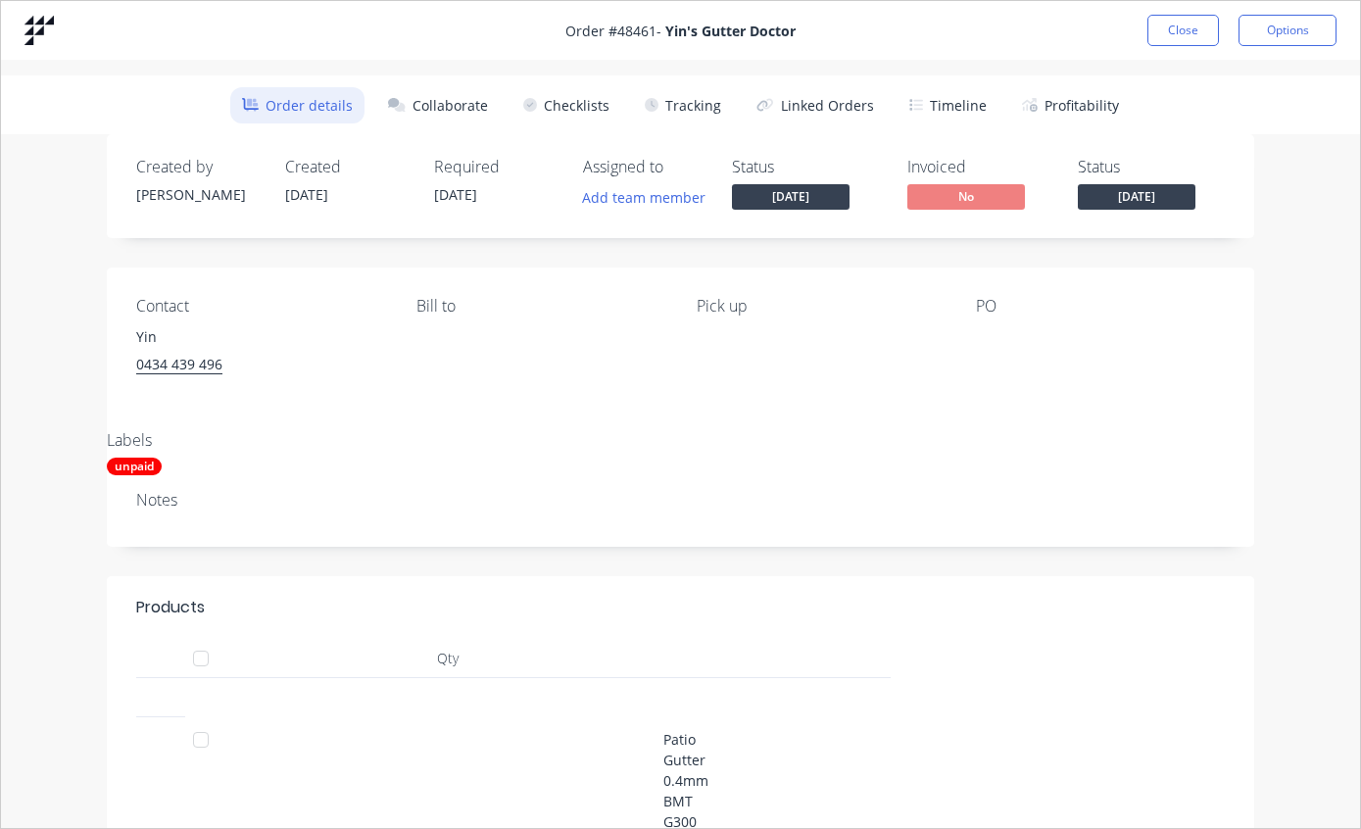
click at [684, 94] on button "Tracking" at bounding box center [683, 105] width 100 height 36
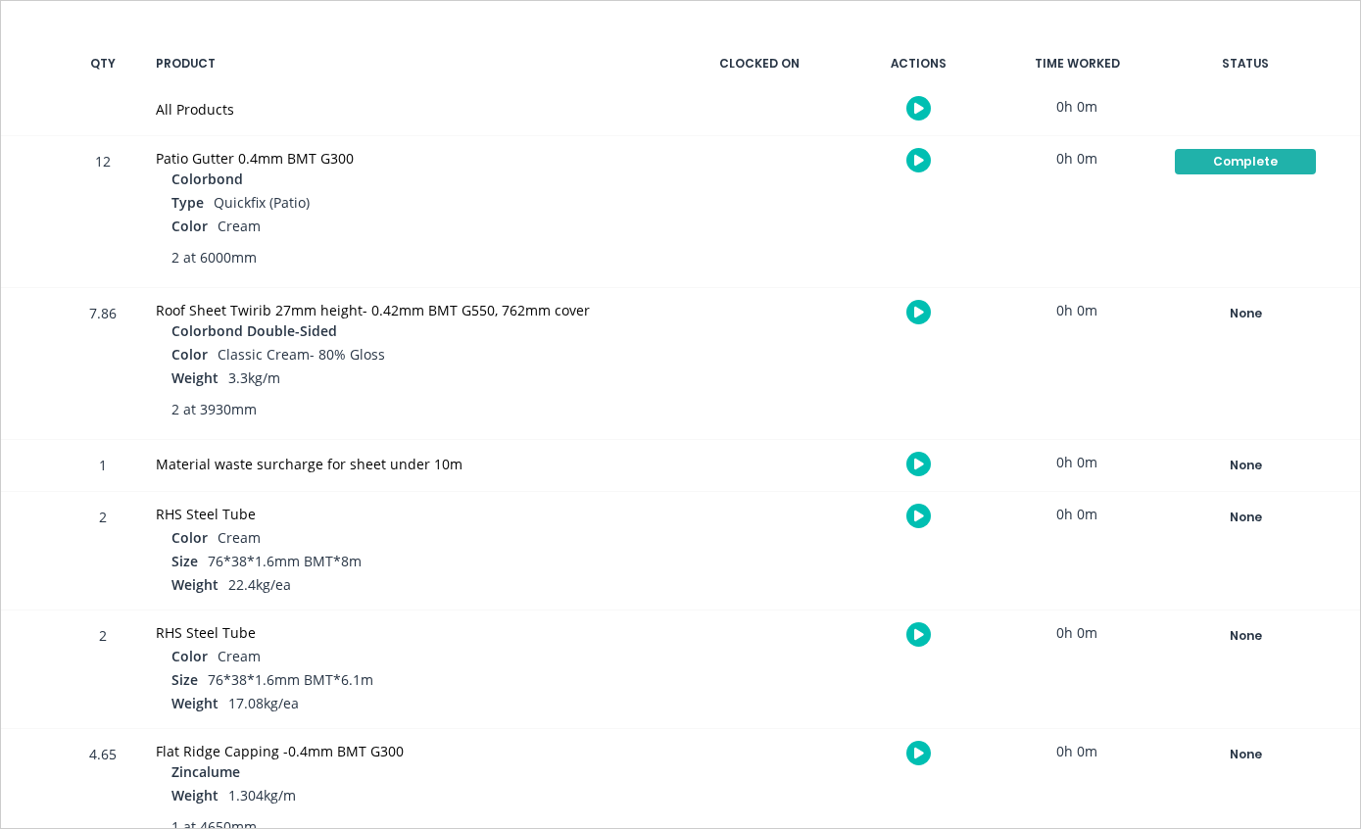
scroll to position [403, 0]
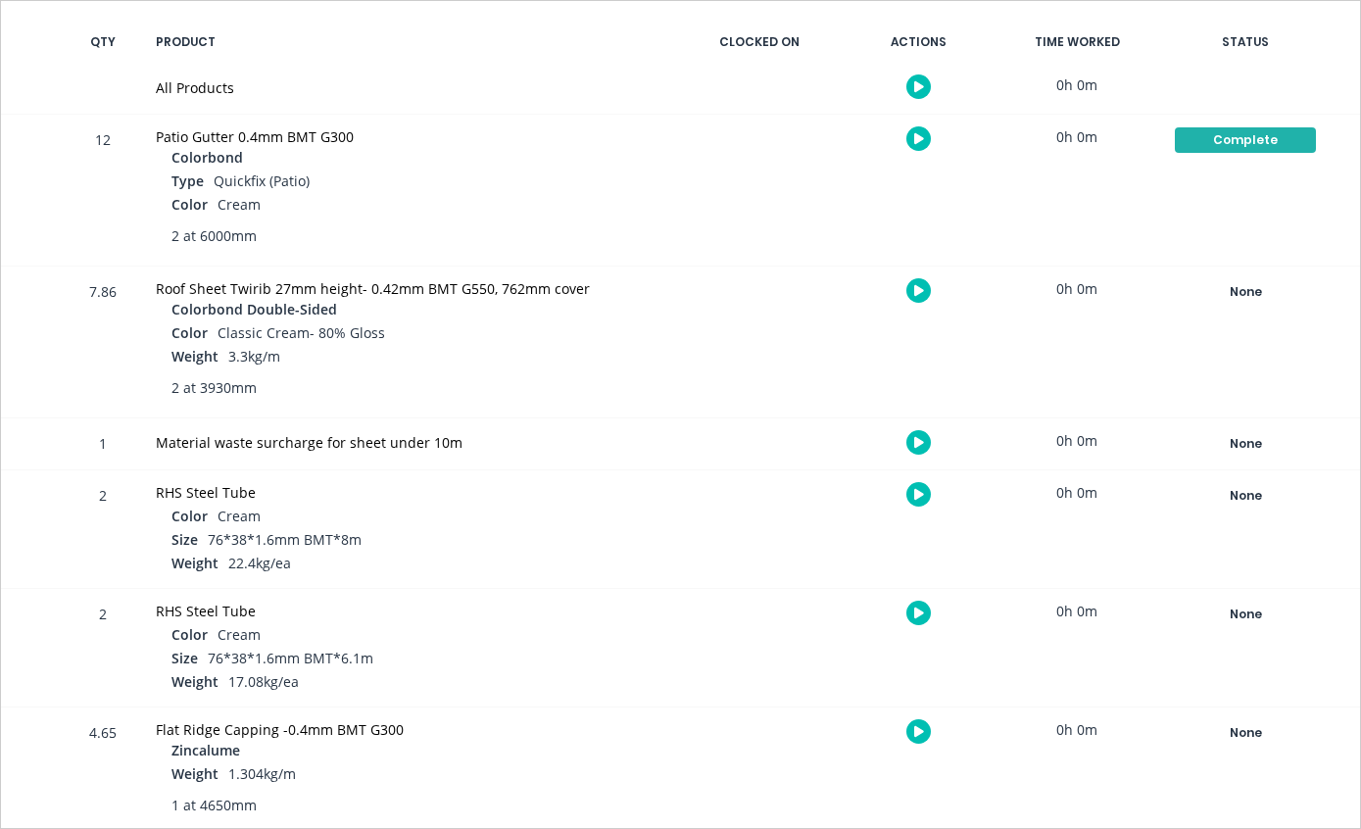
click at [1246, 284] on div "None" at bounding box center [1245, 291] width 141 height 25
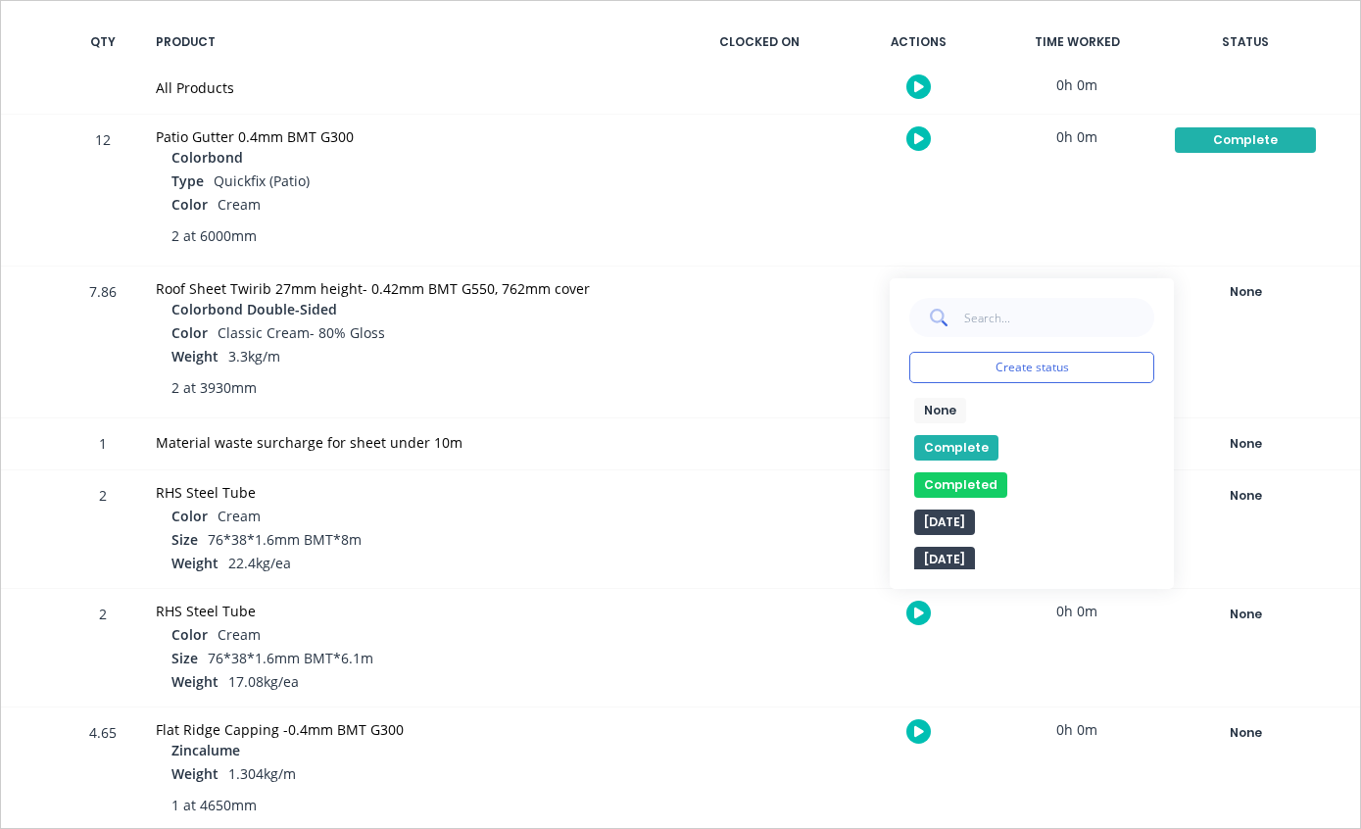
click at [956, 437] on button "Complete" at bounding box center [956, 447] width 84 height 25
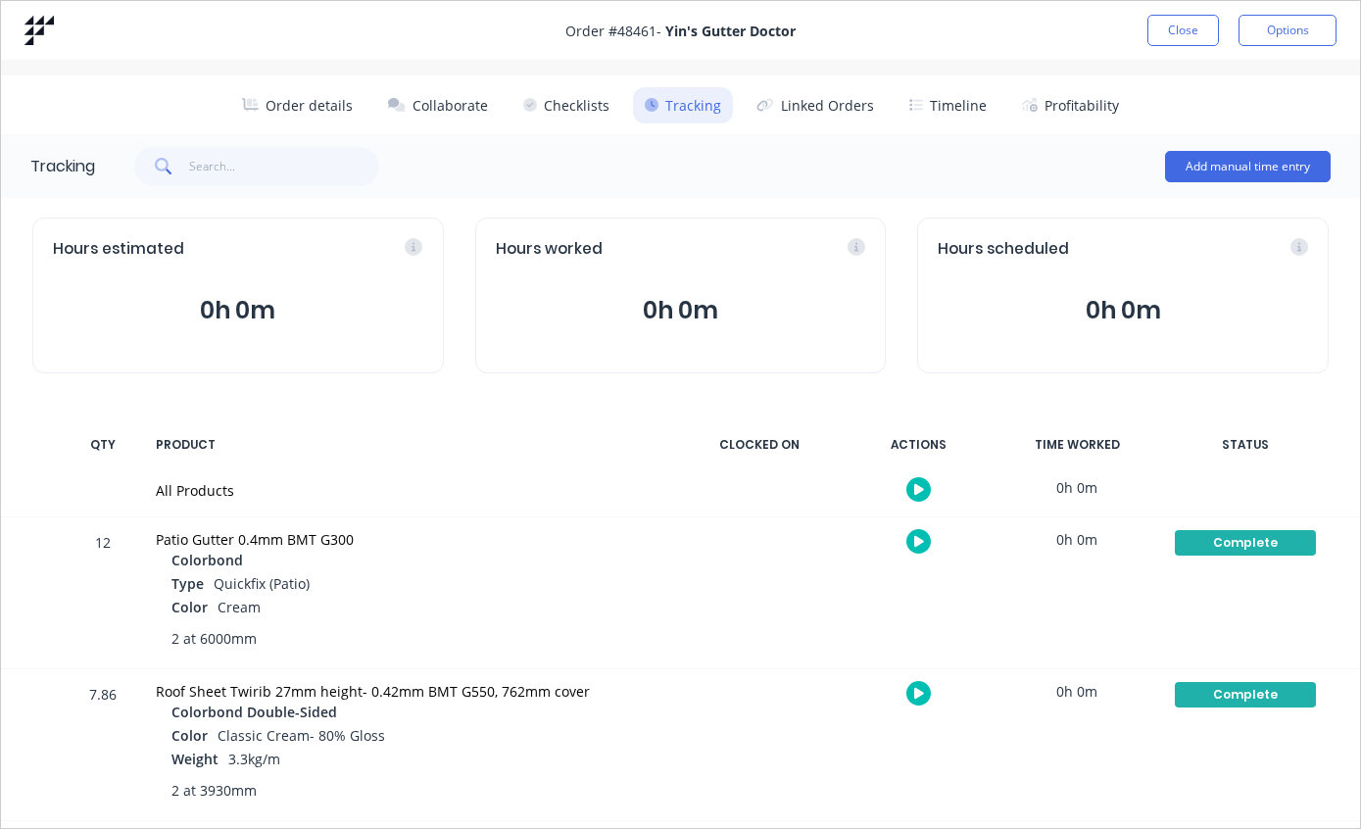
scroll to position [0, 0]
click at [1176, 25] on button "Close" at bounding box center [1183, 30] width 72 height 31
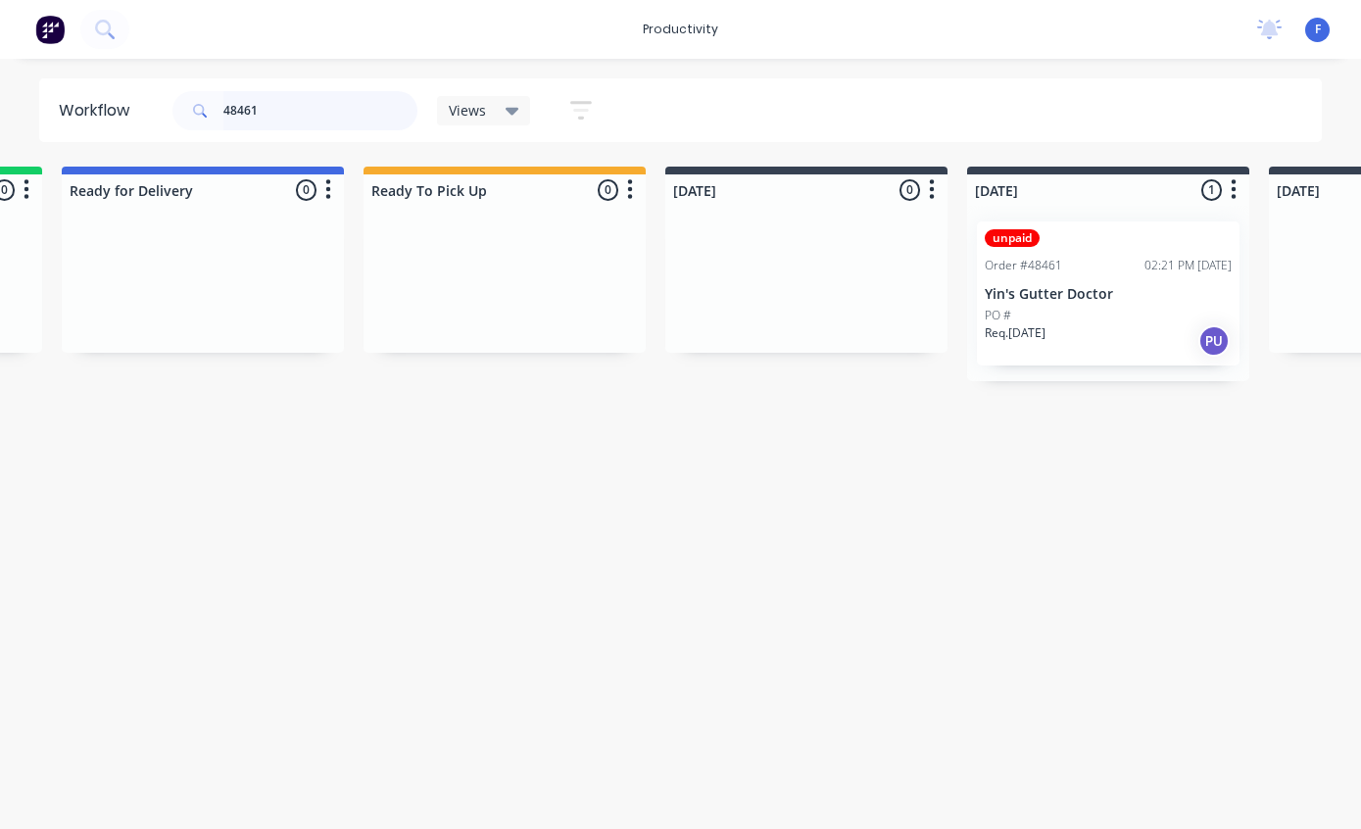
scroll to position [36, 281]
